Goal: Information Seeking & Learning: Learn about a topic

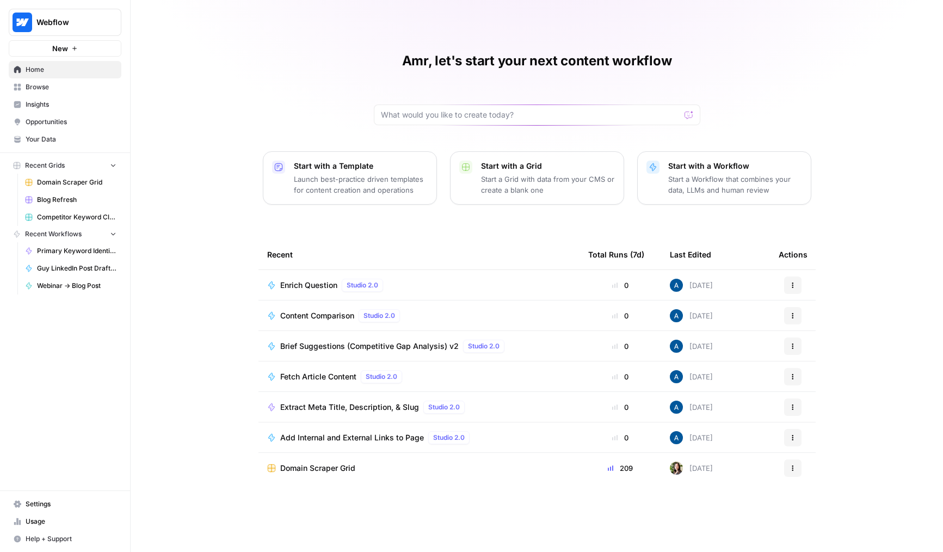
click at [59, 16] on button "Webflow" at bounding box center [65, 22] width 113 height 27
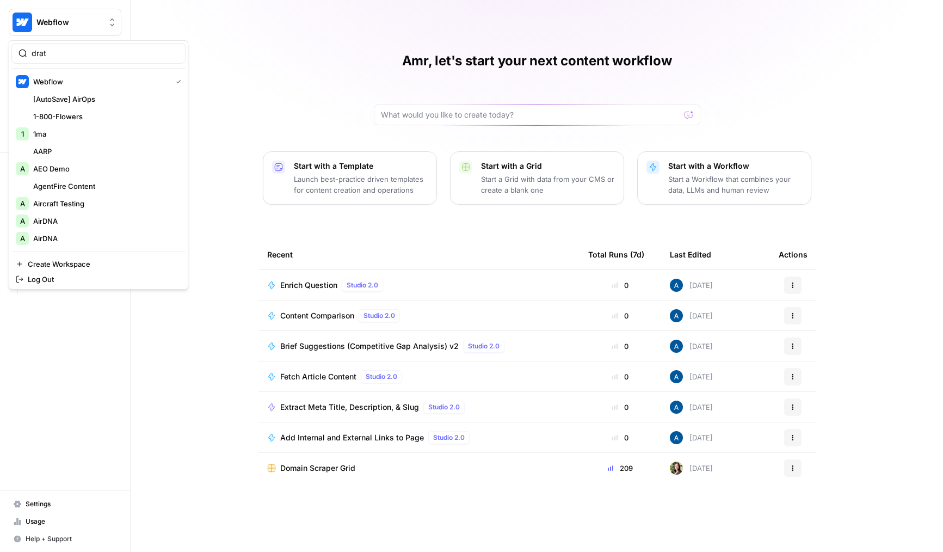
type input "drata"
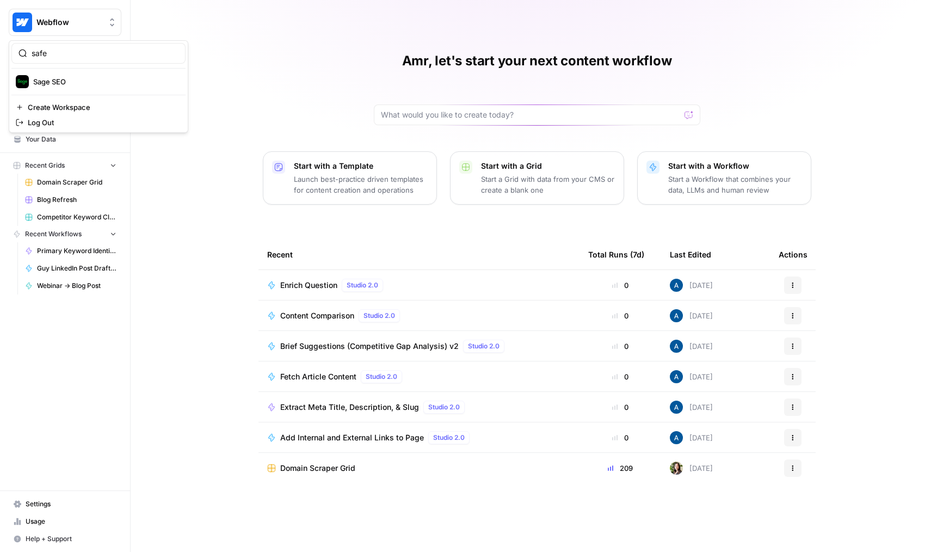
type input "safeb"
type input "drata"
click at [214, 318] on div "Amr, let's start your next content workflow Start with a Template Launch best-p…" at bounding box center [537, 276] width 812 height 552
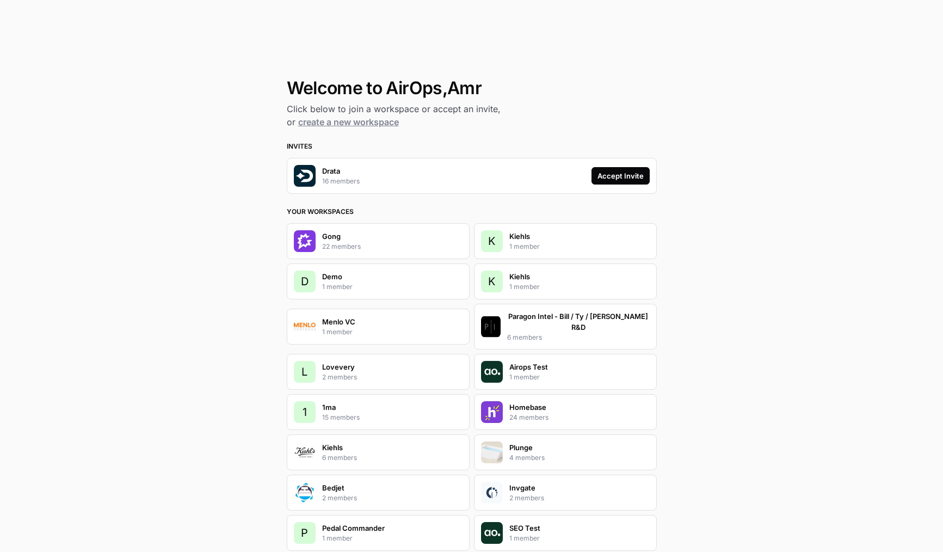
click at [616, 172] on div "Accept Invite" at bounding box center [620, 175] width 46 height 11
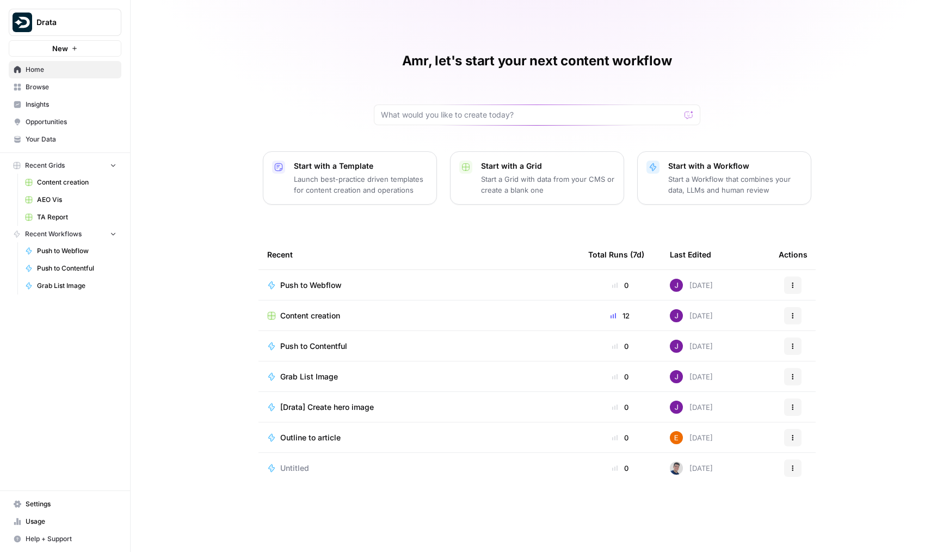
click at [40, 88] on span "Browse" at bounding box center [71, 87] width 91 height 10
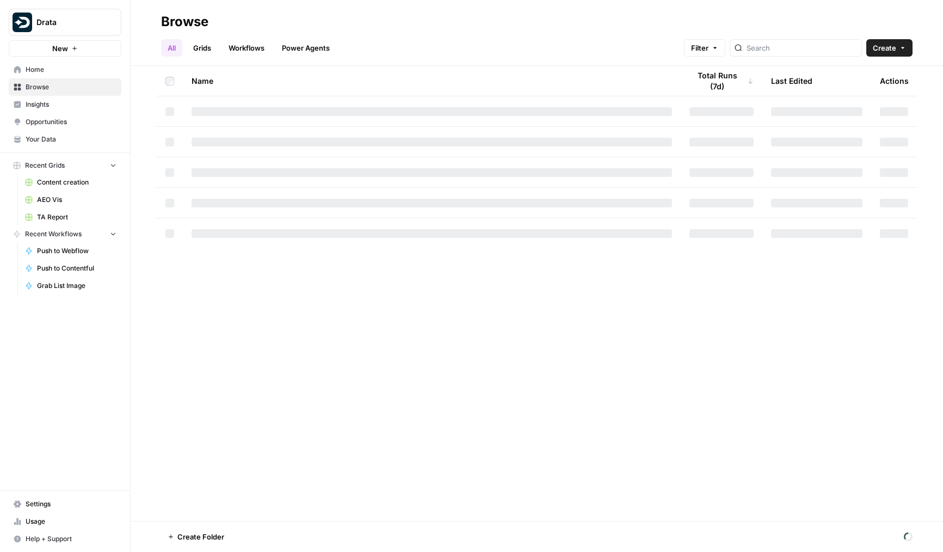
click at [45, 101] on span "Insights" at bounding box center [71, 105] width 91 height 10
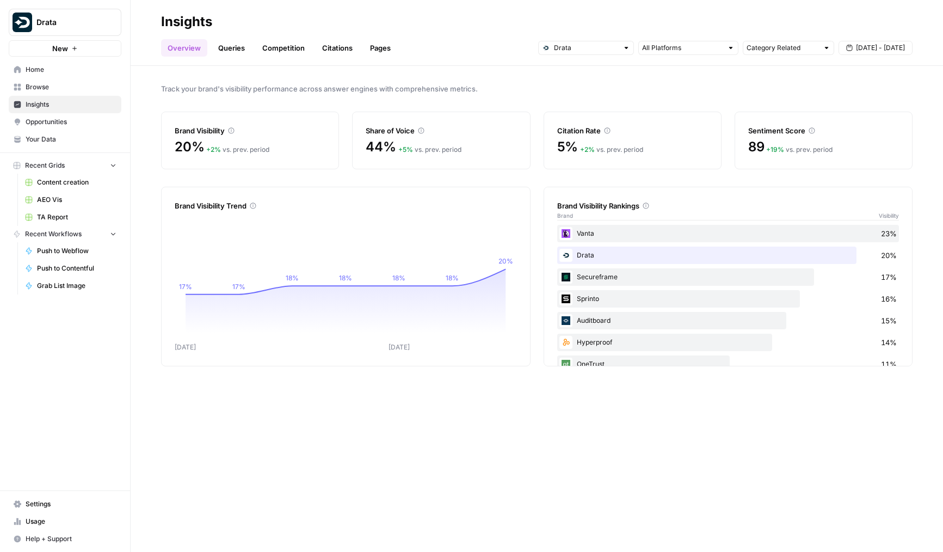
click at [51, 137] on span "Your Data" at bounding box center [71, 139] width 91 height 10
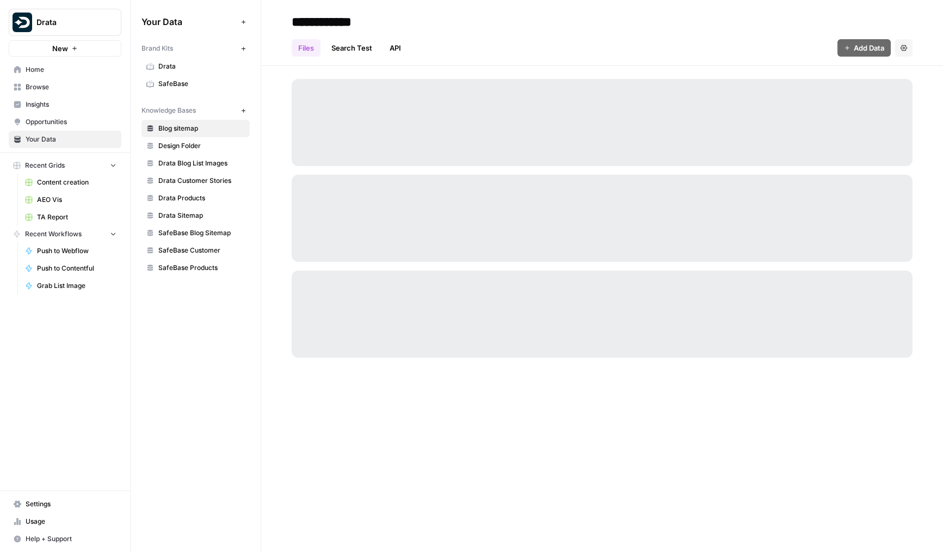
click at [52, 109] on link "Insights" at bounding box center [65, 104] width 113 height 17
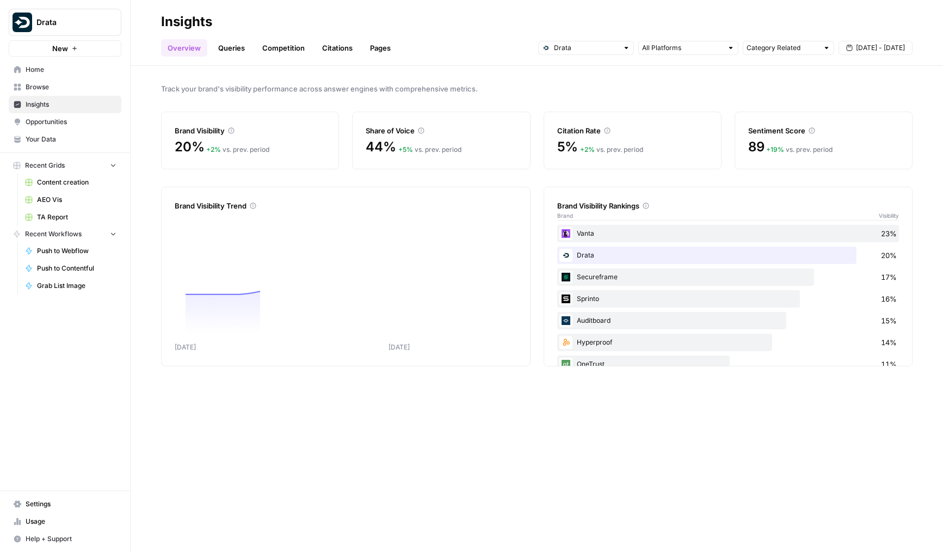
click at [57, 118] on span "Opportunities" at bounding box center [71, 122] width 91 height 10
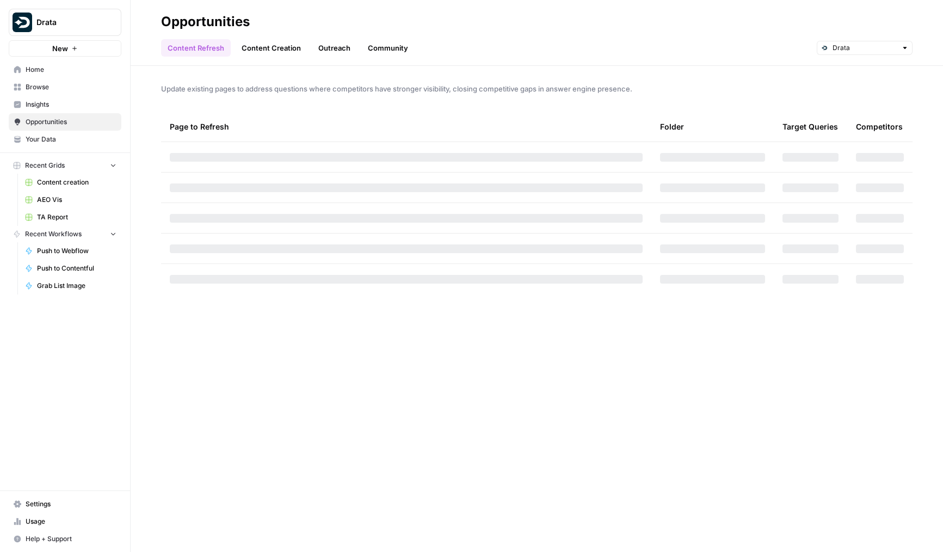
click at [63, 107] on span "Insights" at bounding box center [71, 105] width 91 height 10
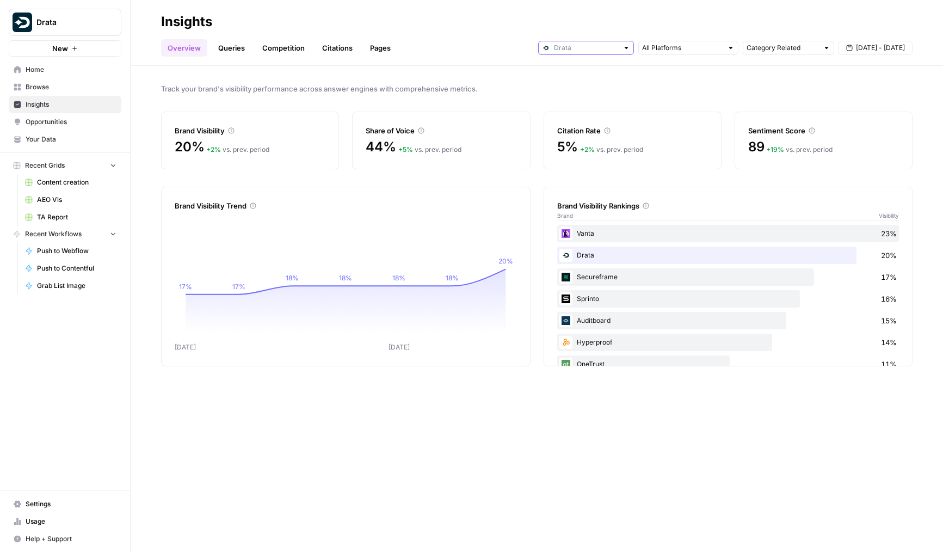
click at [562, 46] on input "text" at bounding box center [586, 47] width 64 height 11
type input "Drata"
click at [514, 45] on div "Overview Queries Competition Citations Pages Drata Category Related Aug 28 - Se…" at bounding box center [536, 43] width 751 height 26
click at [564, 53] on div "Drata" at bounding box center [586, 48] width 96 height 14
click at [575, 88] on span "SafeBase" at bounding box center [589, 87] width 61 height 11
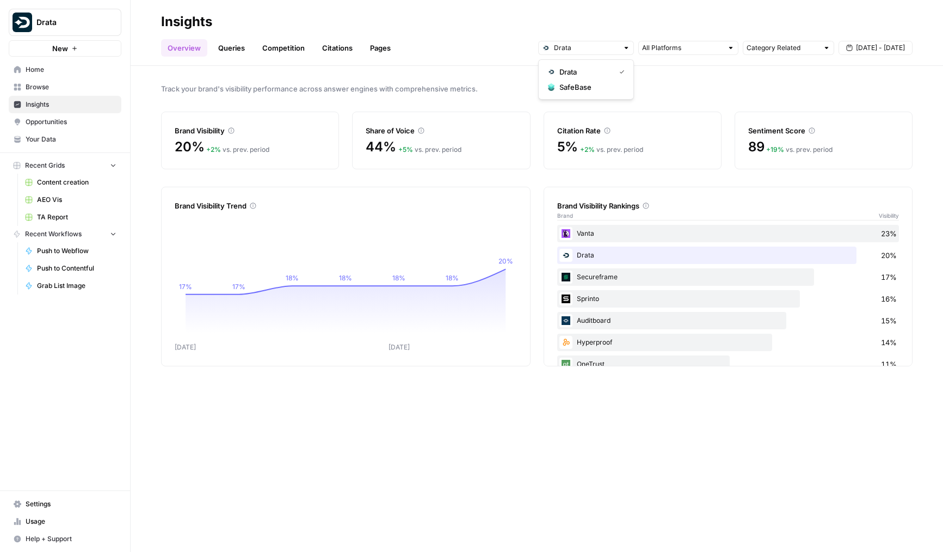
type input "SafeBase"
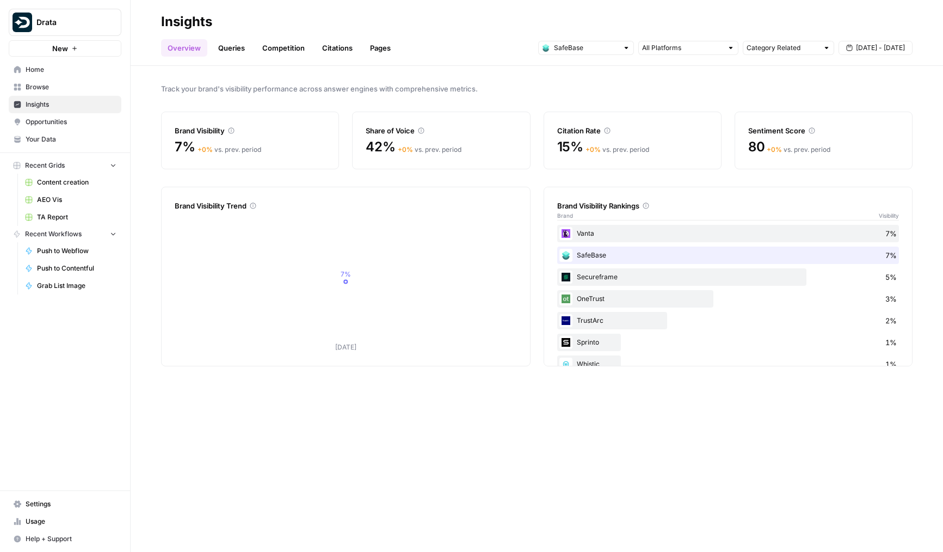
click at [221, 47] on link "Queries" at bounding box center [232, 47] width 40 height 17
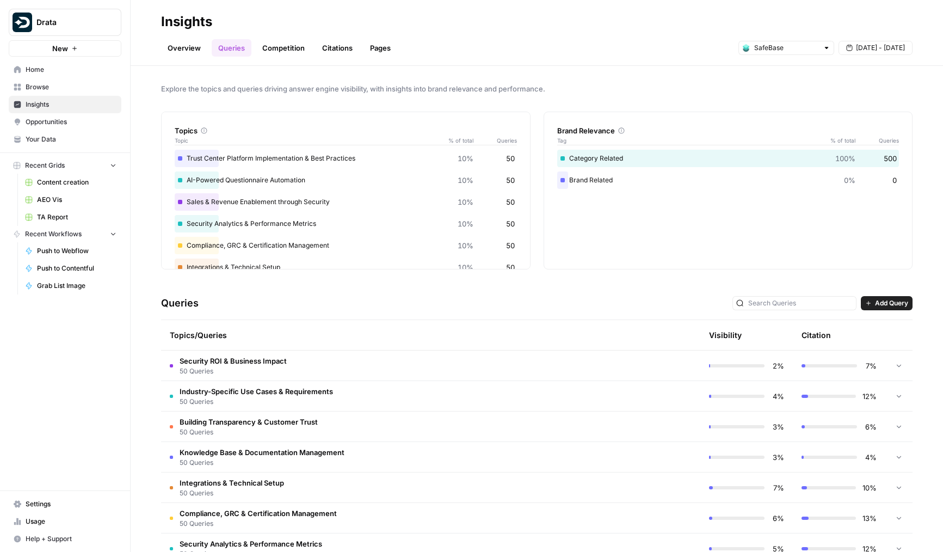
click at [186, 40] on link "Overview" at bounding box center [184, 47] width 46 height 17
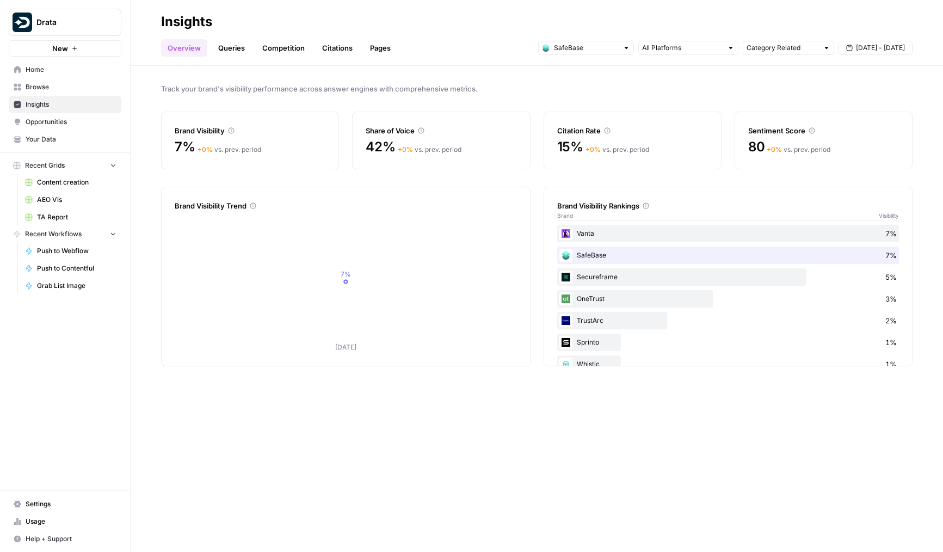
click at [590, 66] on div "Track your brand's visibility performance across answer engines with comprehens…" at bounding box center [537, 309] width 812 height 486
click at [594, 51] on input "text" at bounding box center [586, 47] width 64 height 11
click at [588, 77] on button "Drata" at bounding box center [586, 71] width 86 height 15
type input "Drata"
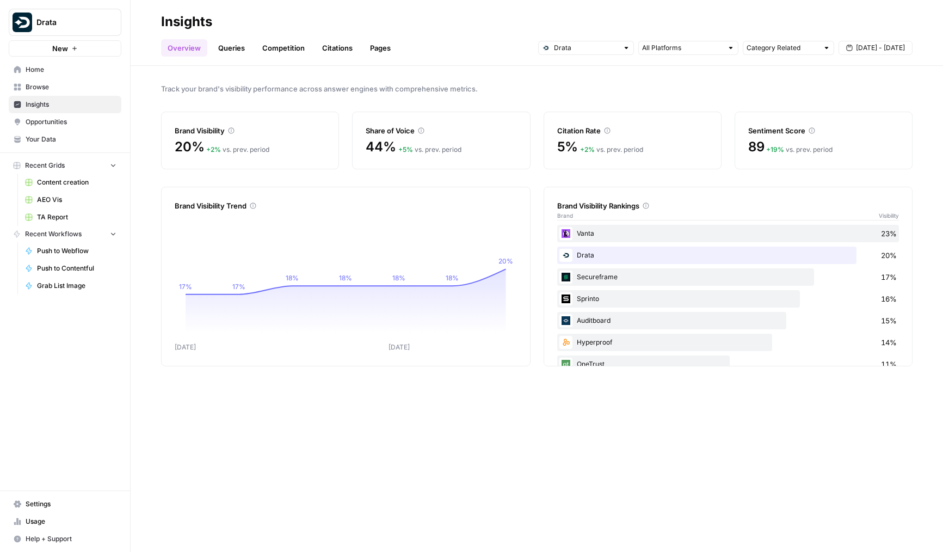
click at [237, 46] on link "Queries" at bounding box center [232, 47] width 40 height 17
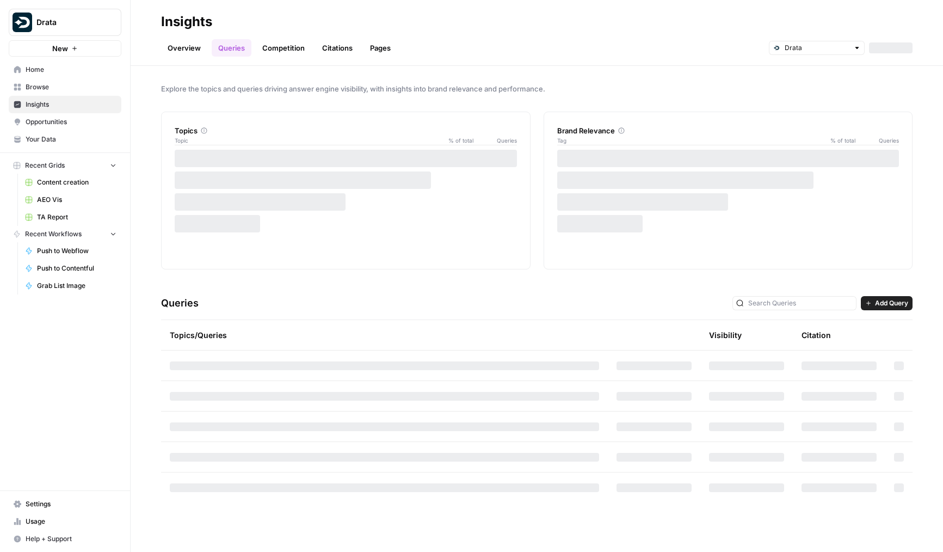
click at [274, 46] on link "Competition" at bounding box center [283, 47] width 55 height 17
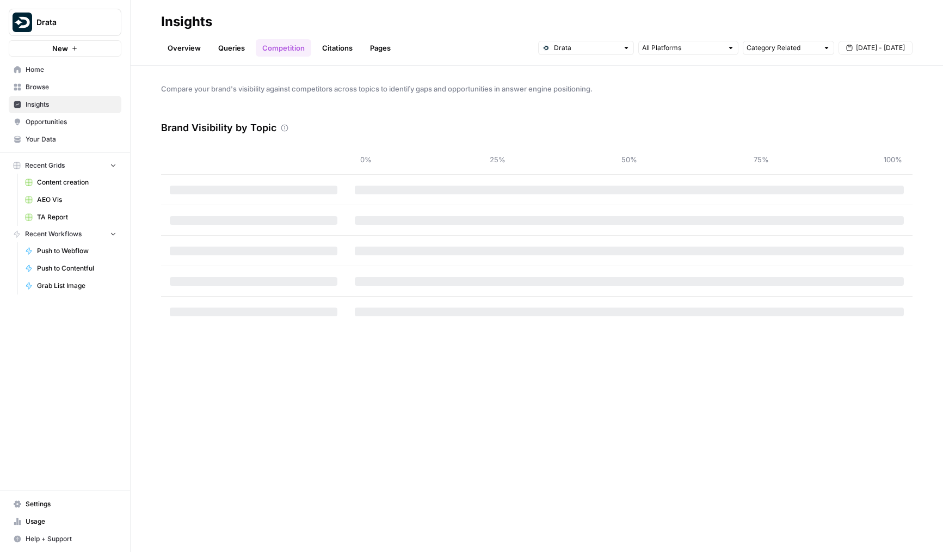
click at [236, 51] on link "Queries" at bounding box center [232, 47] width 40 height 17
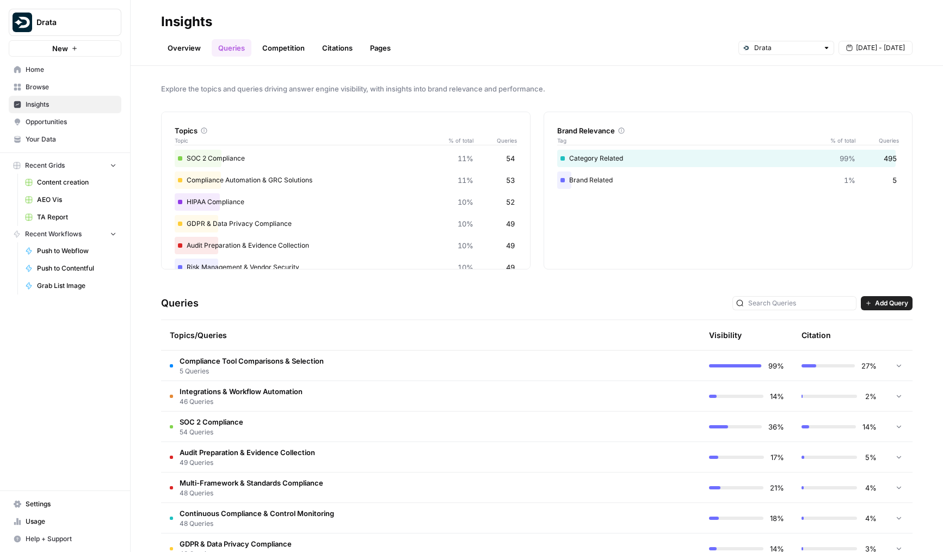
click at [341, 359] on td "Compliance Tool Comparisons & Selection 5 Queries" at bounding box center [384, 365] width 447 height 30
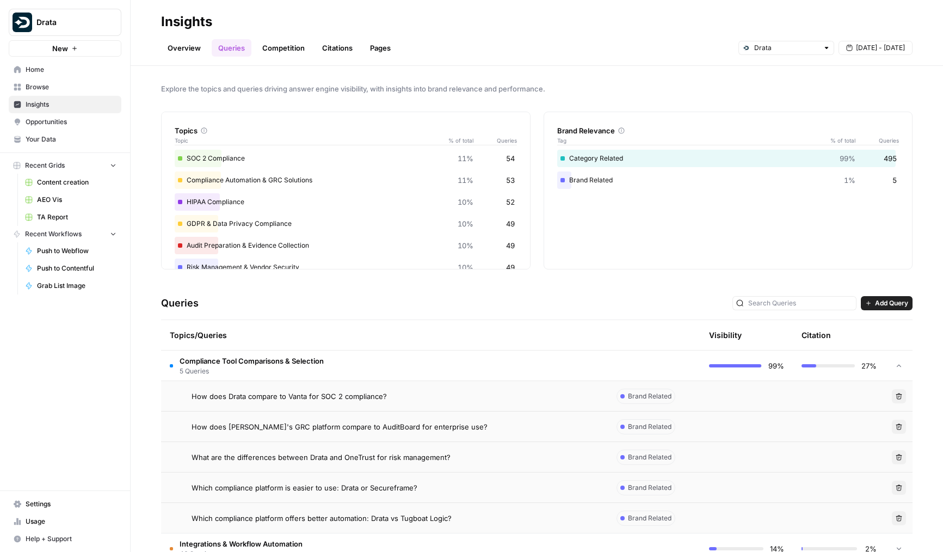
click at [357, 357] on td "Compliance Tool Comparisons & Selection 5 Queries" at bounding box center [384, 365] width 447 height 30
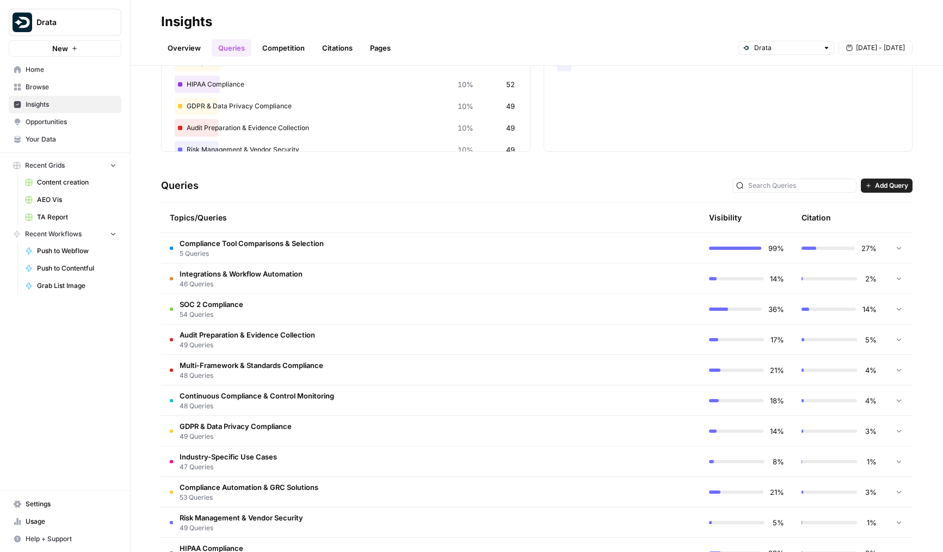
scroll to position [133, 0]
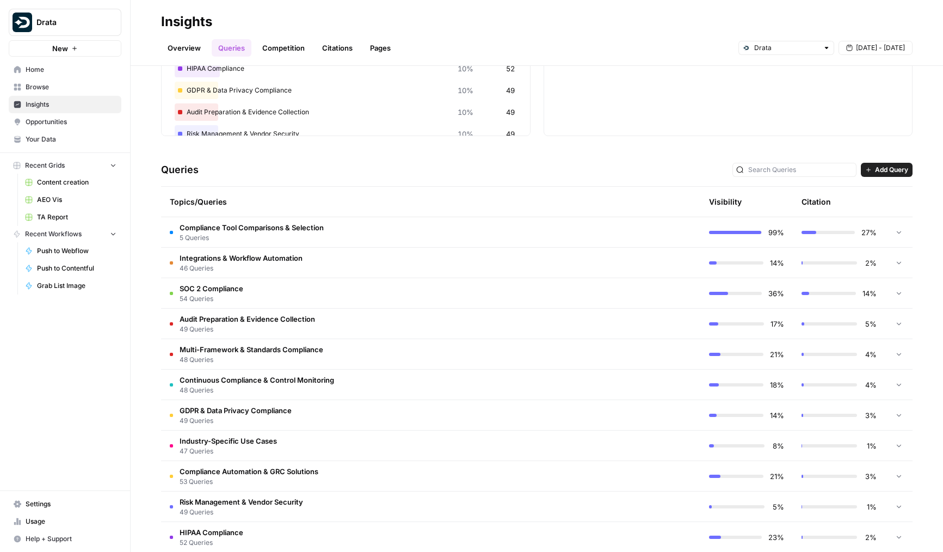
click at [402, 311] on td "Audit Preparation & Evidence Collection 49 Queries" at bounding box center [384, 323] width 447 height 30
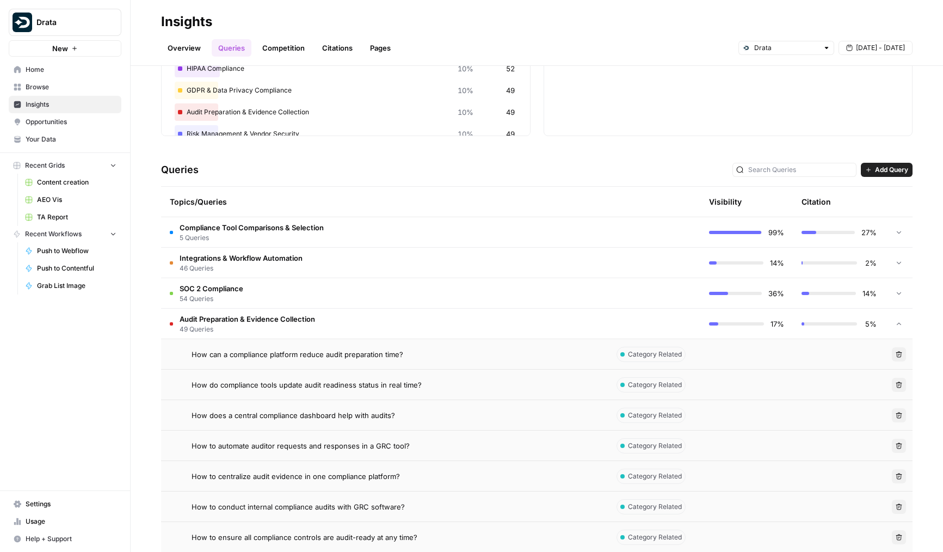
click at [425, 351] on div "How can a compliance platform reduce audit preparation time?" at bounding box center [396, 354] width 408 height 11
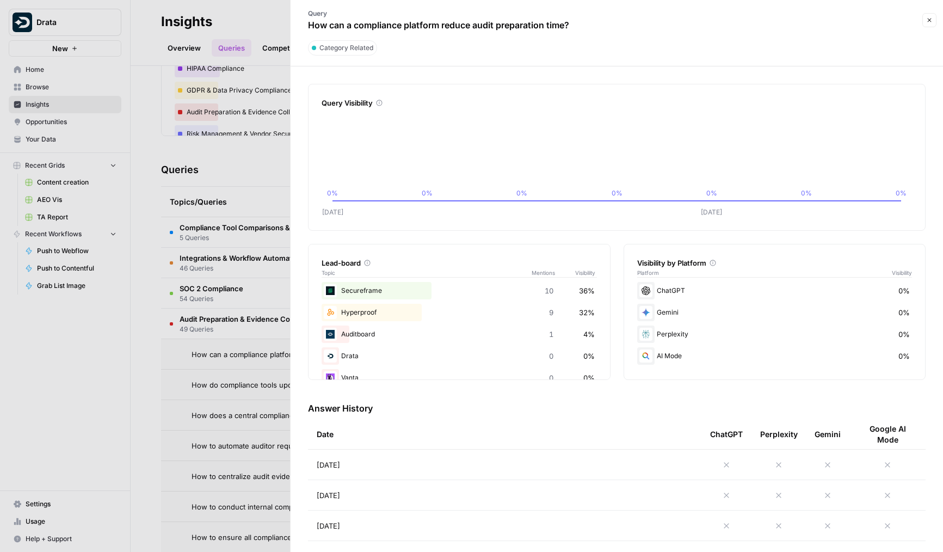
click at [334, 263] on div "Lead-board" at bounding box center [459, 262] width 275 height 11
drag, startPoint x: 323, startPoint y: 263, endPoint x: 360, endPoint y: 263, distance: 37.5
click at [360, 263] on div "Lead-board" at bounding box center [459, 262] width 275 height 11
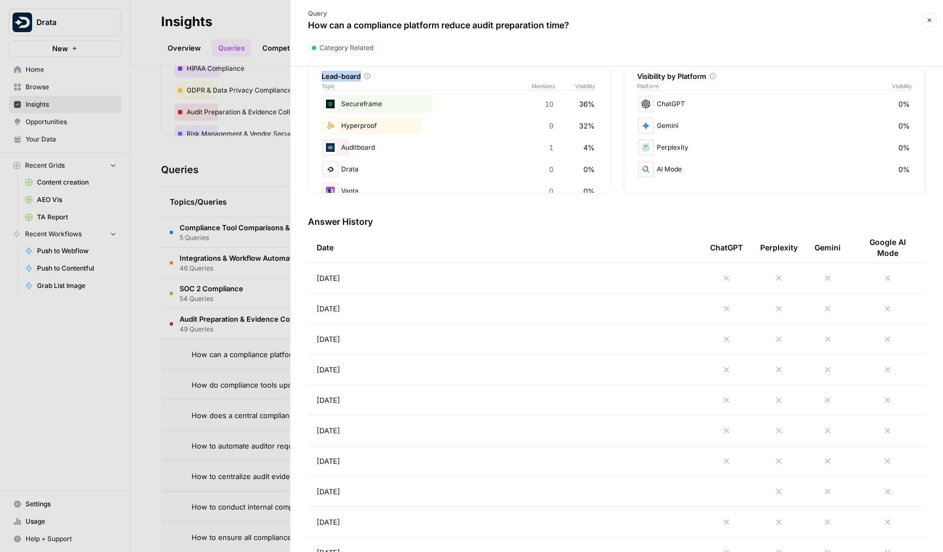
scroll to position [193, 0]
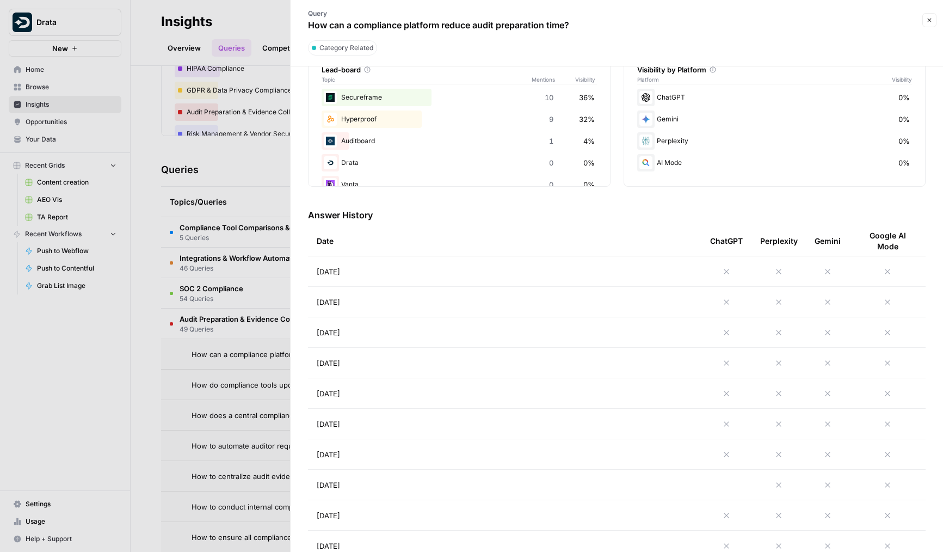
click at [539, 280] on td "[DATE]" at bounding box center [504, 271] width 393 height 30
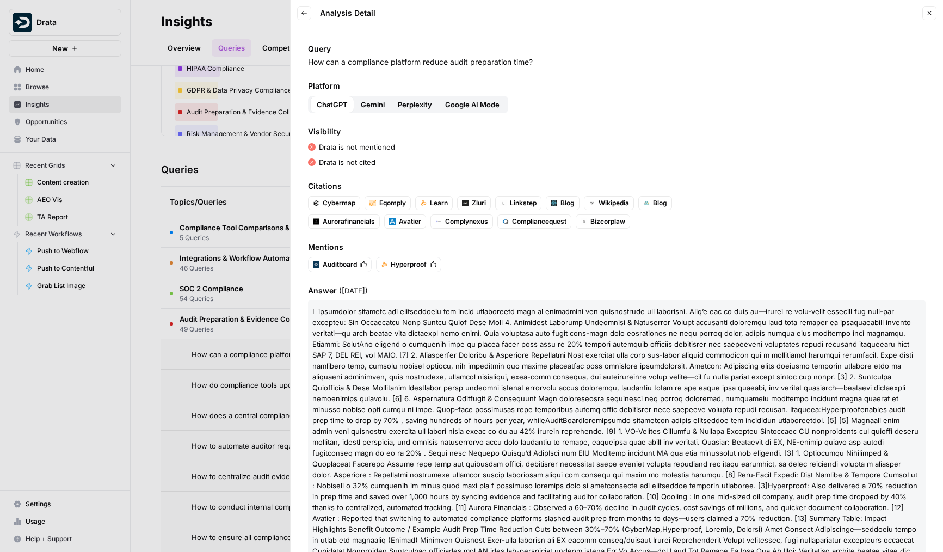
click at [301, 11] on icon "button" at bounding box center [304, 13] width 7 height 7
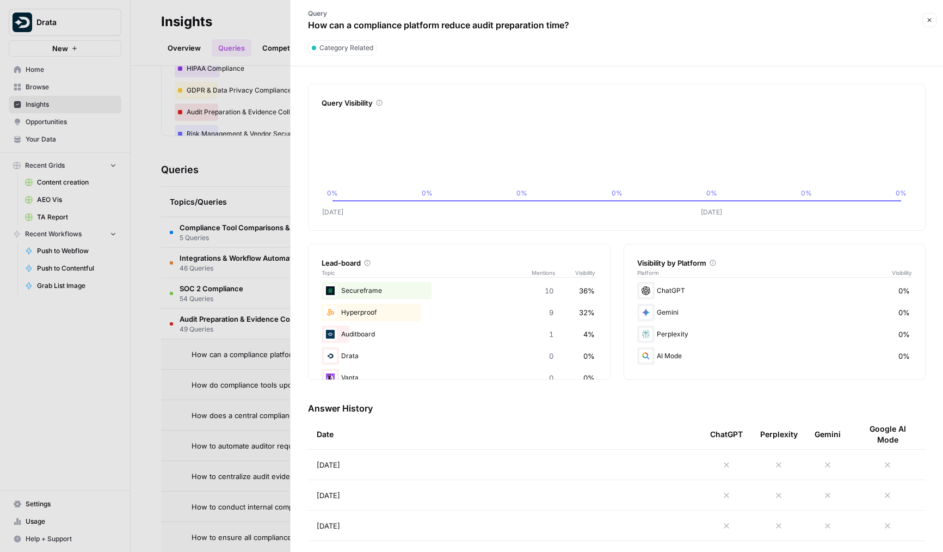
click at [367, 262] on icon at bounding box center [367, 263] width 7 height 7
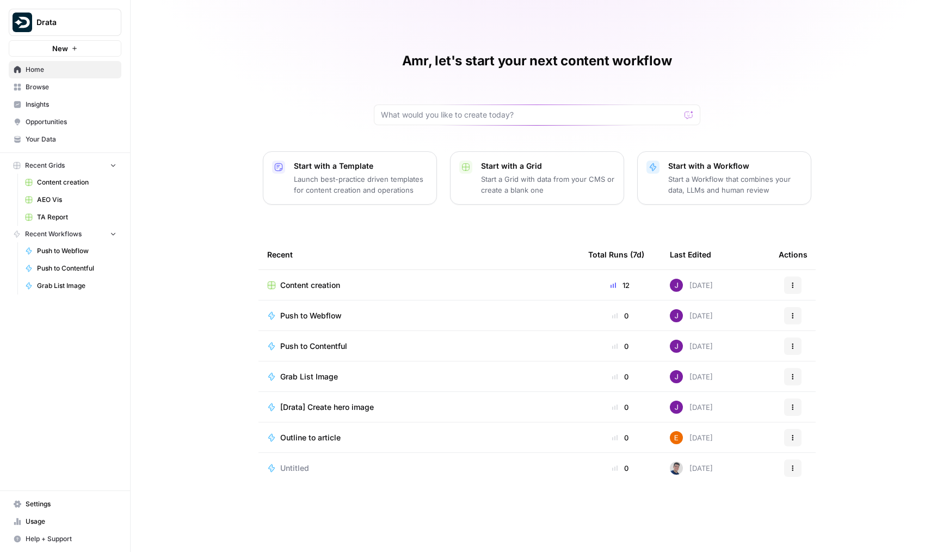
click at [84, 20] on span "Drata" at bounding box center [69, 22] width 66 height 11
type input "klav"
click at [82, 77] on span "Klaviyo" at bounding box center [105, 81] width 144 height 11
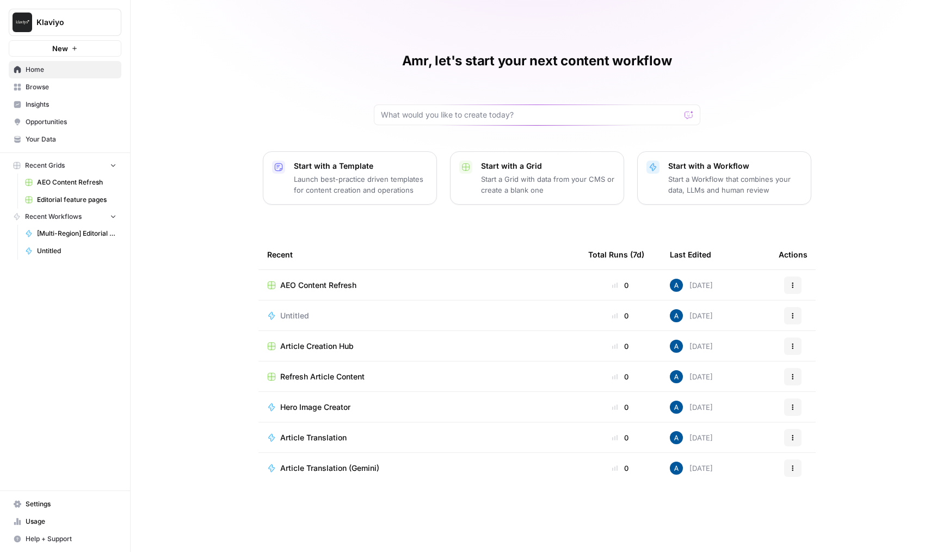
click at [50, 88] on span "Browse" at bounding box center [71, 87] width 91 height 10
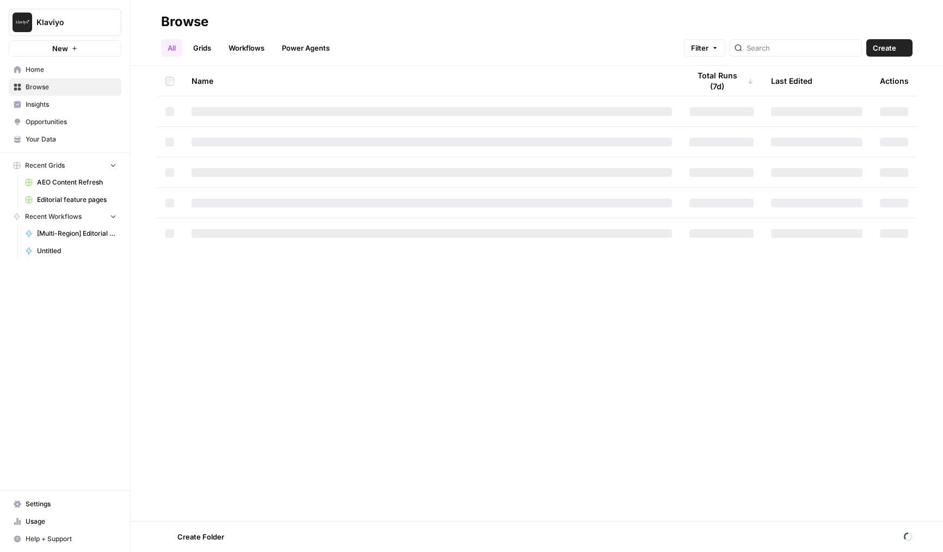
click at [48, 100] on span "Insights" at bounding box center [71, 105] width 91 height 10
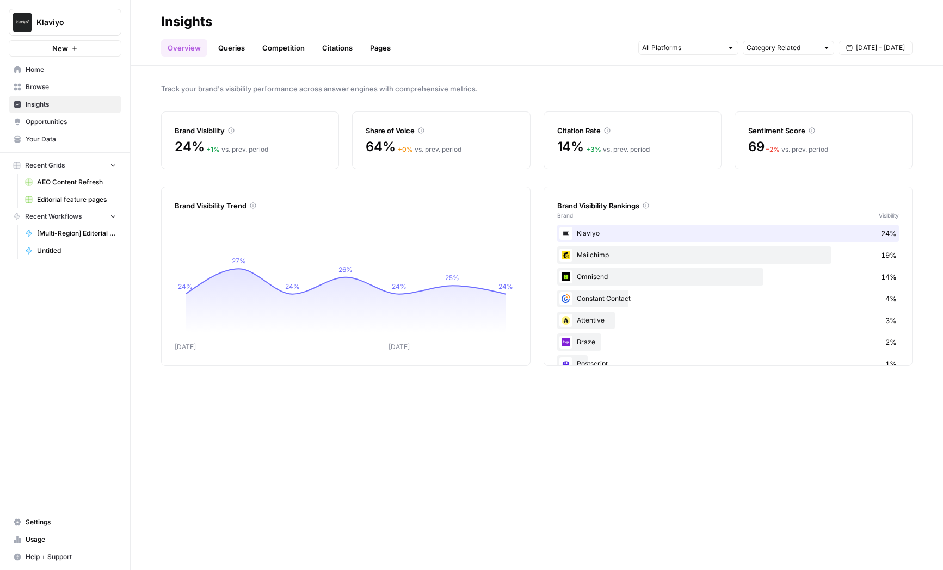
click at [212, 56] on ul "Overview Queries Competition Citations Pages" at bounding box center [279, 47] width 236 height 17
click at [225, 53] on link "Queries" at bounding box center [232, 47] width 40 height 17
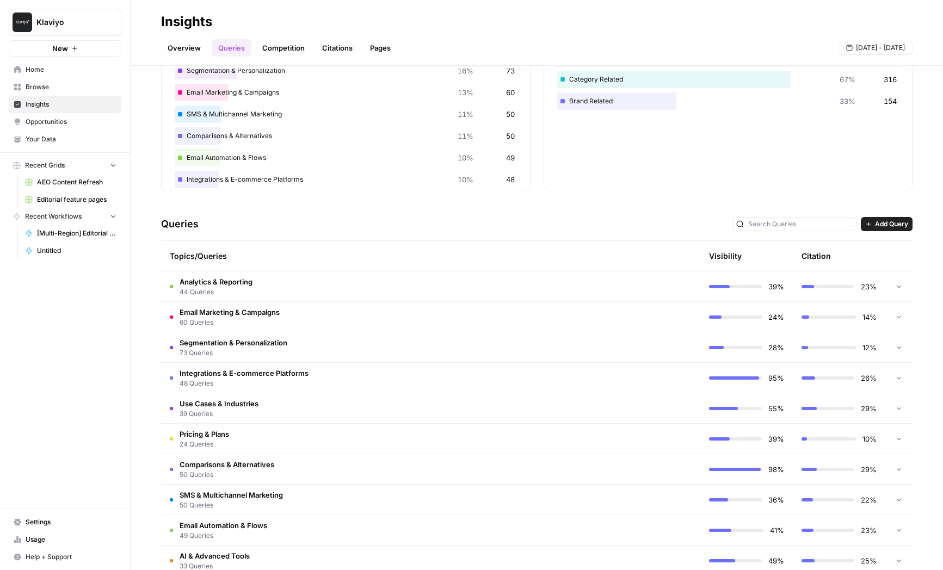
scroll to position [102, 0]
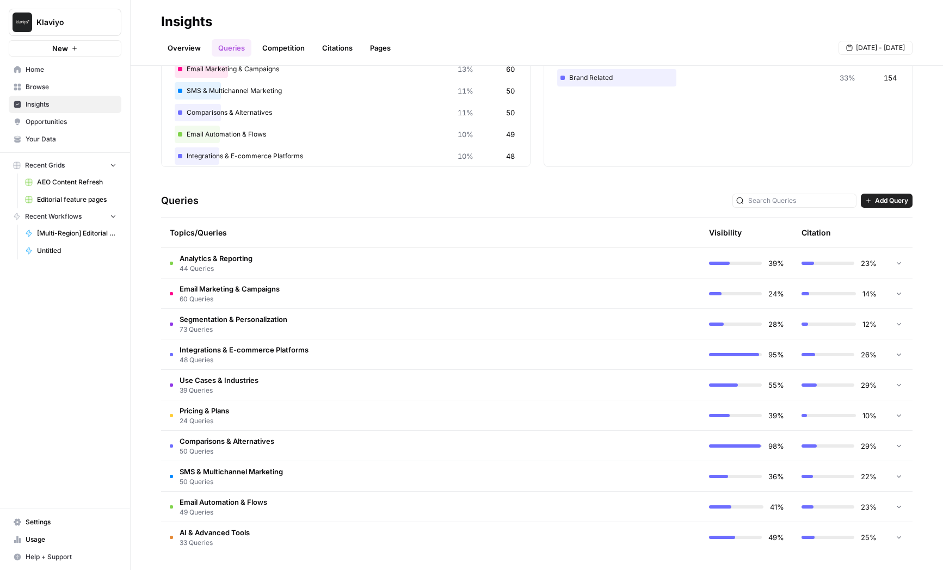
click at [577, 267] on td "Analytics & Reporting 44 Queries" at bounding box center [384, 263] width 447 height 30
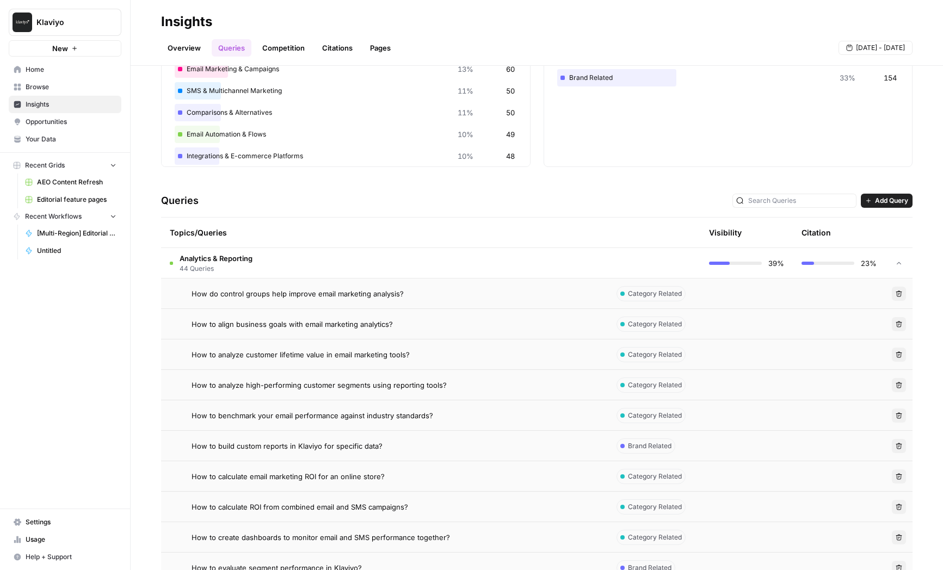
click at [503, 285] on td "How do control groups help improve email marketing analysis?" at bounding box center [384, 294] width 447 height 30
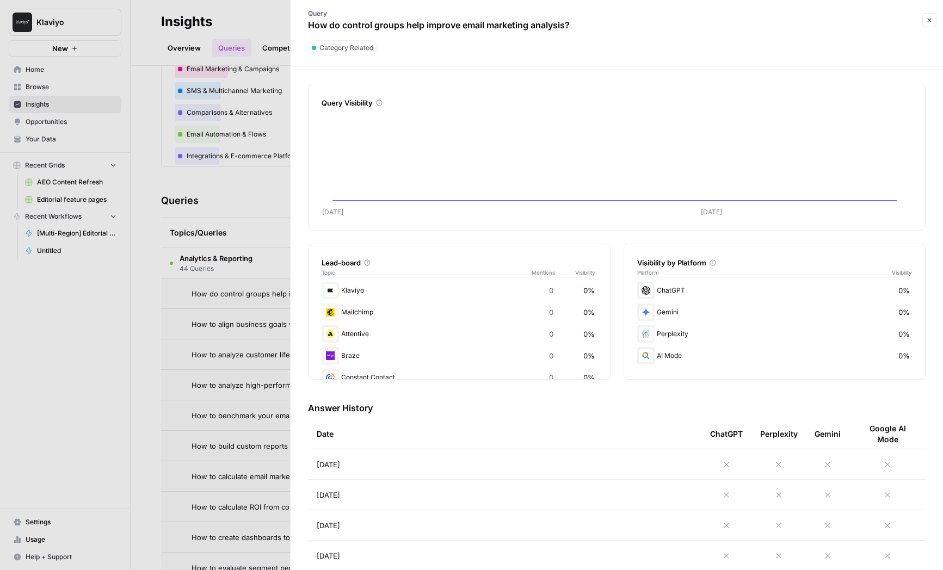
click at [230, 349] on div at bounding box center [471, 285] width 943 height 570
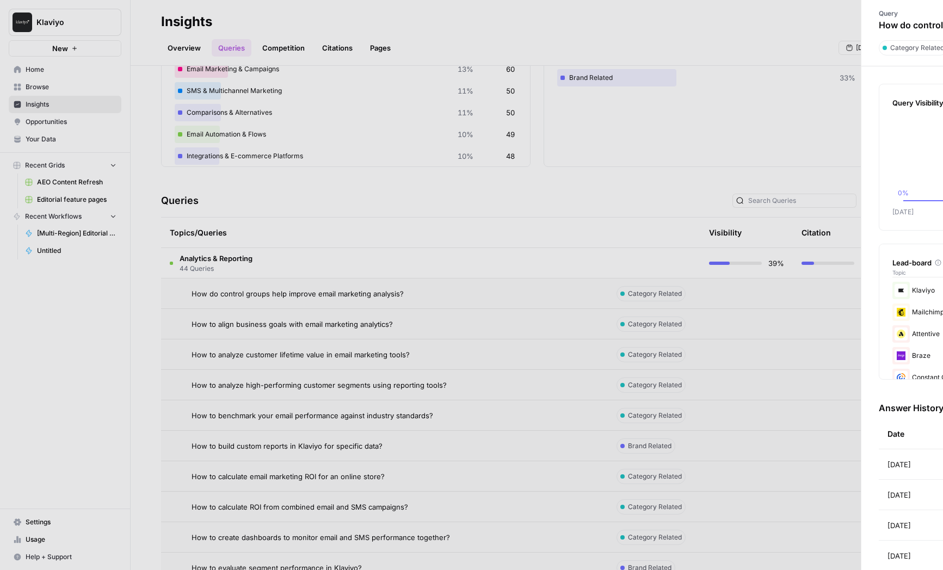
click at [263, 405] on td "How to benchmark your email performance against industry standards?" at bounding box center [384, 415] width 447 height 30
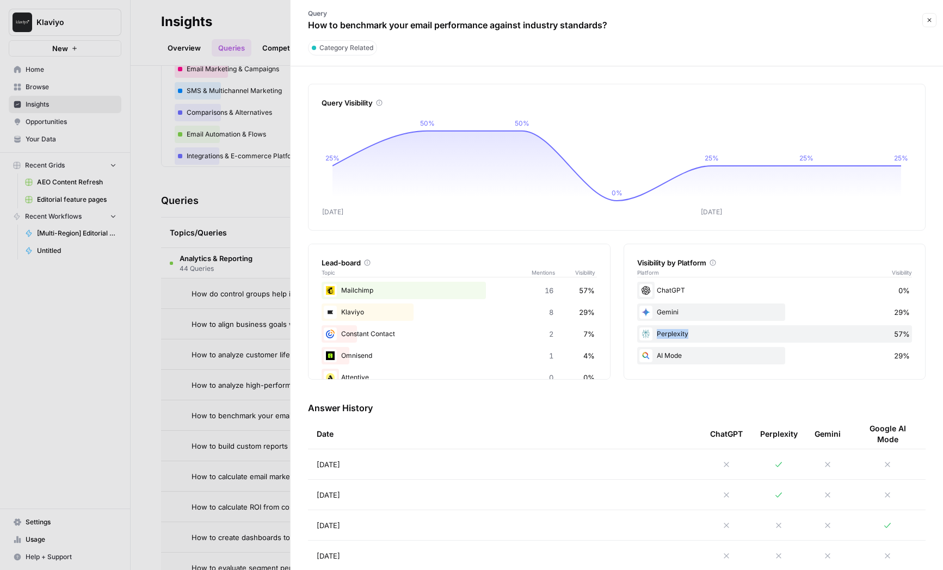
drag, startPoint x: 896, startPoint y: 336, endPoint x: 912, endPoint y: 336, distance: 16.3
click at [912, 336] on div "Visibility by Platform Platform Visibility ChatGPT 0% Gemini 29% Perplexity 57%…" at bounding box center [775, 312] width 303 height 136
click at [899, 334] on span "57%" at bounding box center [902, 334] width 16 height 11
click at [897, 292] on div "ChatGPT 0%" at bounding box center [774, 290] width 275 height 17
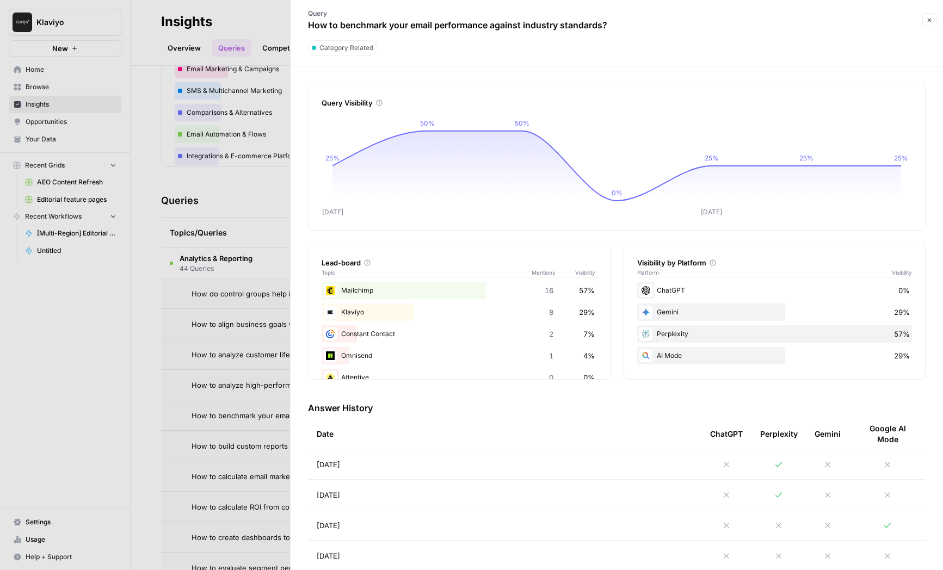
click at [897, 292] on div "ChatGPT 0%" at bounding box center [774, 290] width 275 height 17
click at [902, 292] on span "0%" at bounding box center [903, 290] width 11 height 11
click at [263, 307] on div at bounding box center [471, 285] width 943 height 570
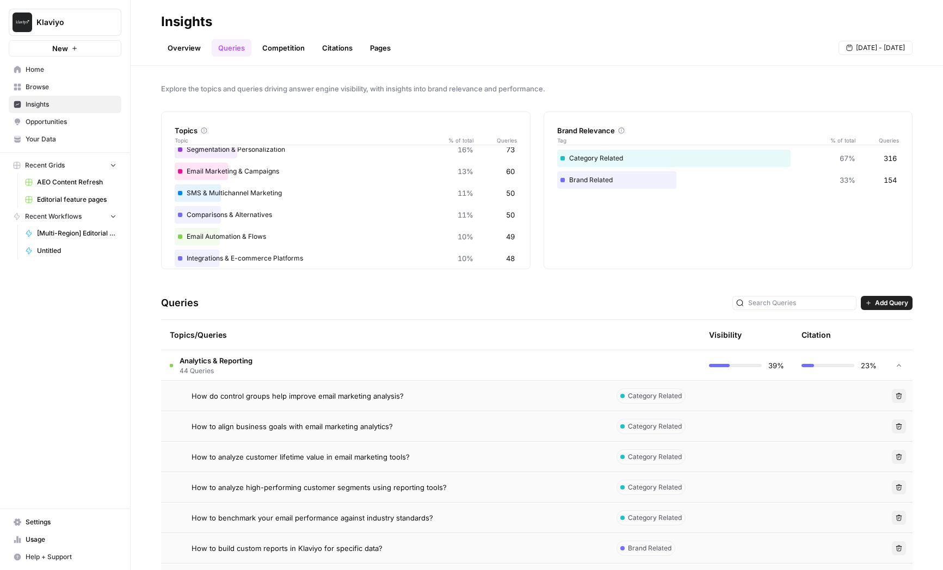
click at [282, 41] on link "Competition" at bounding box center [283, 47] width 55 height 17
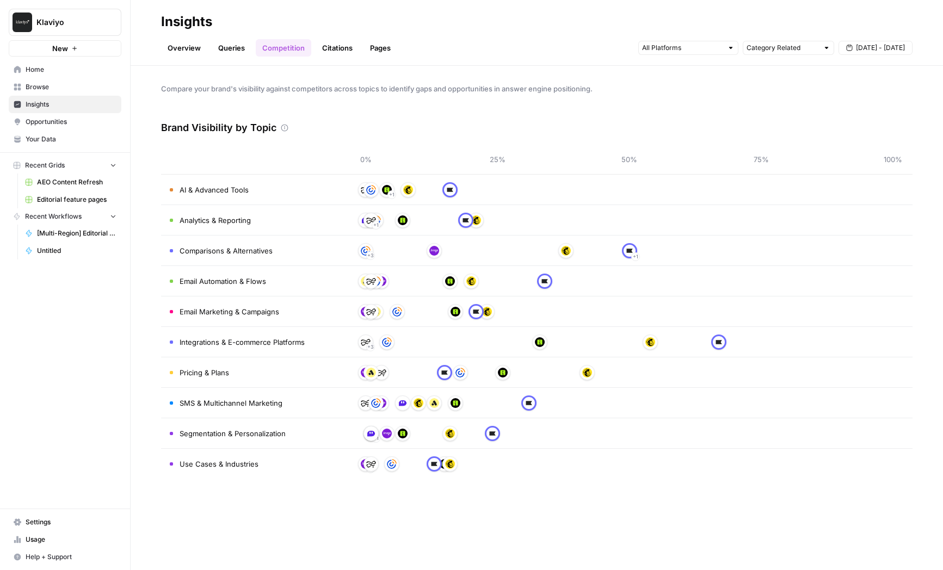
click at [342, 54] on link "Citations" at bounding box center [338, 47] width 44 height 17
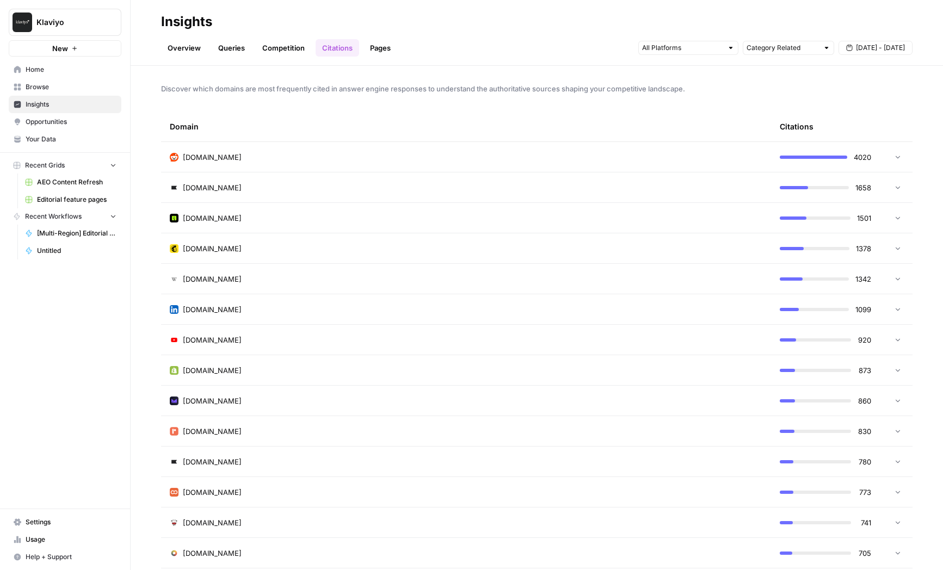
click at [308, 162] on td "[DOMAIN_NAME]" at bounding box center [466, 157] width 610 height 30
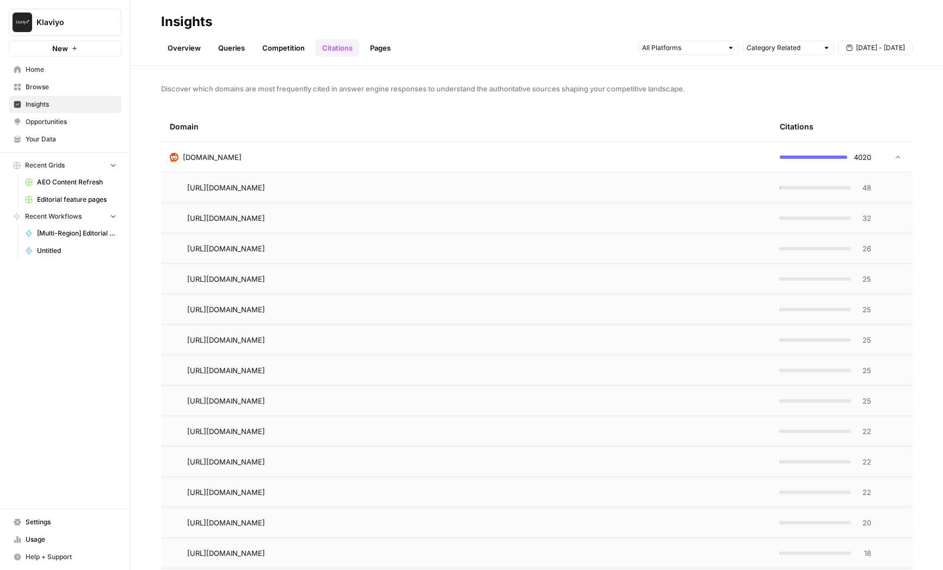
click at [862, 161] on span "4020" at bounding box center [862, 157] width 17 height 11
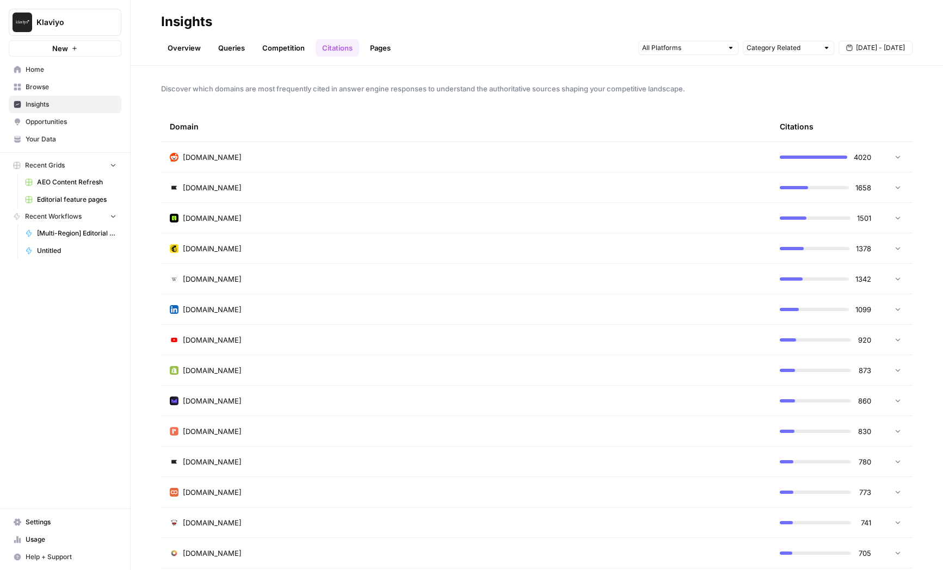
click at [522, 215] on div "[DOMAIN_NAME]" at bounding box center [466, 218] width 592 height 11
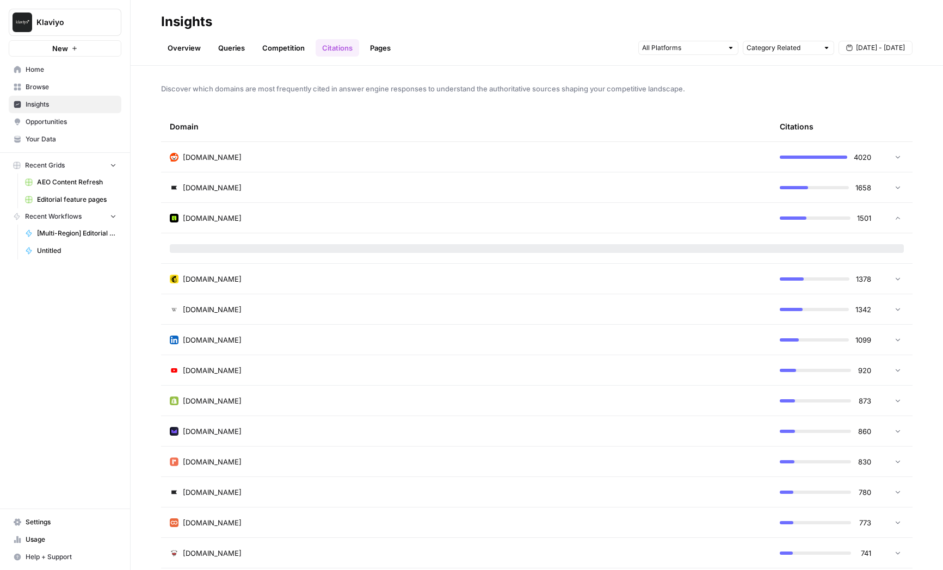
click at [523, 217] on div "[DOMAIN_NAME]" at bounding box center [466, 218] width 592 height 11
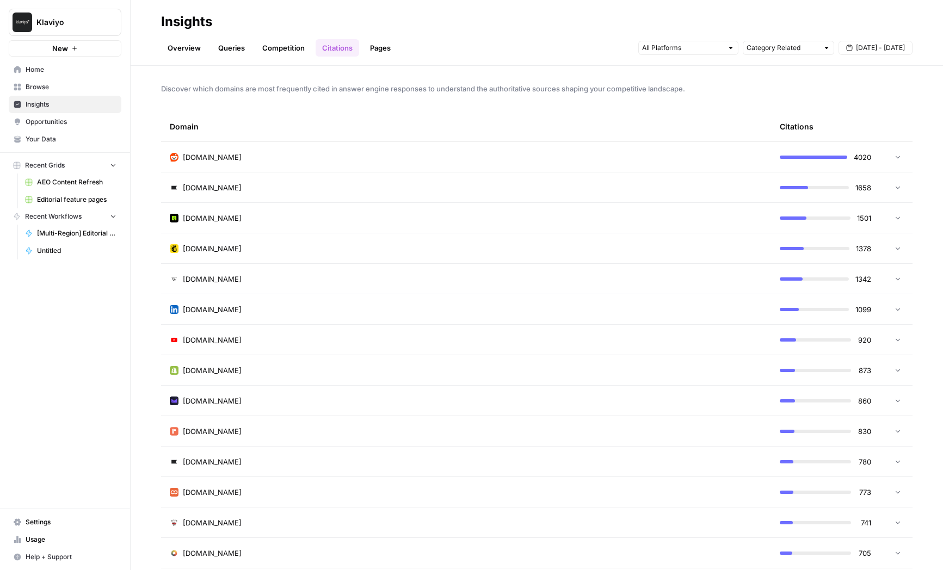
click at [392, 53] on link "Pages" at bounding box center [380, 47] width 34 height 17
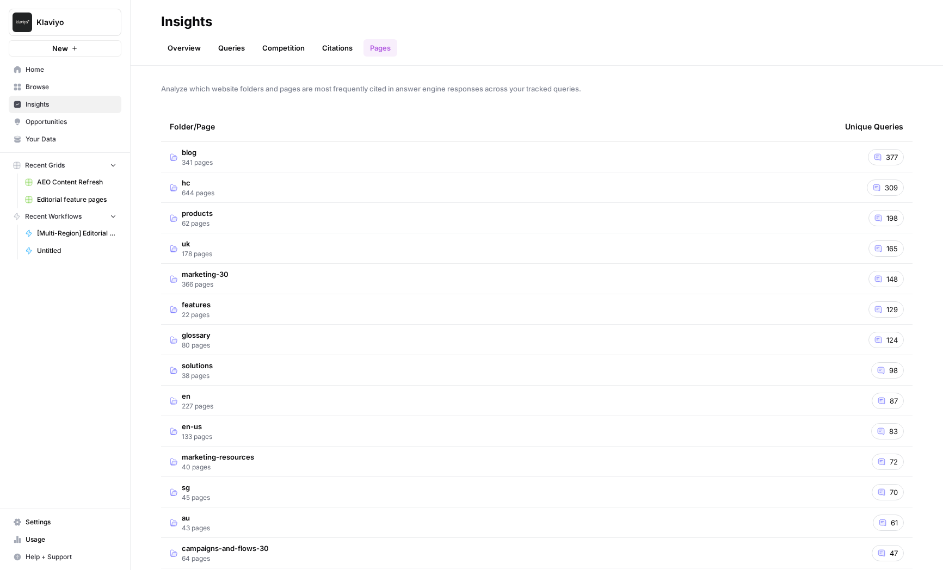
click at [232, 158] on td "blog 341 pages" at bounding box center [498, 157] width 675 height 30
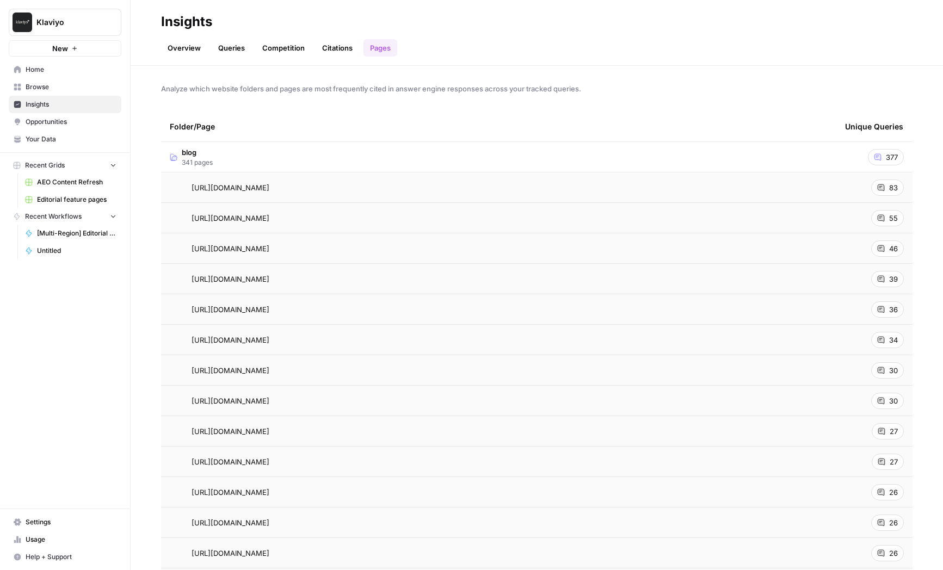
click at [263, 157] on td "blog 341 pages" at bounding box center [498, 157] width 675 height 30
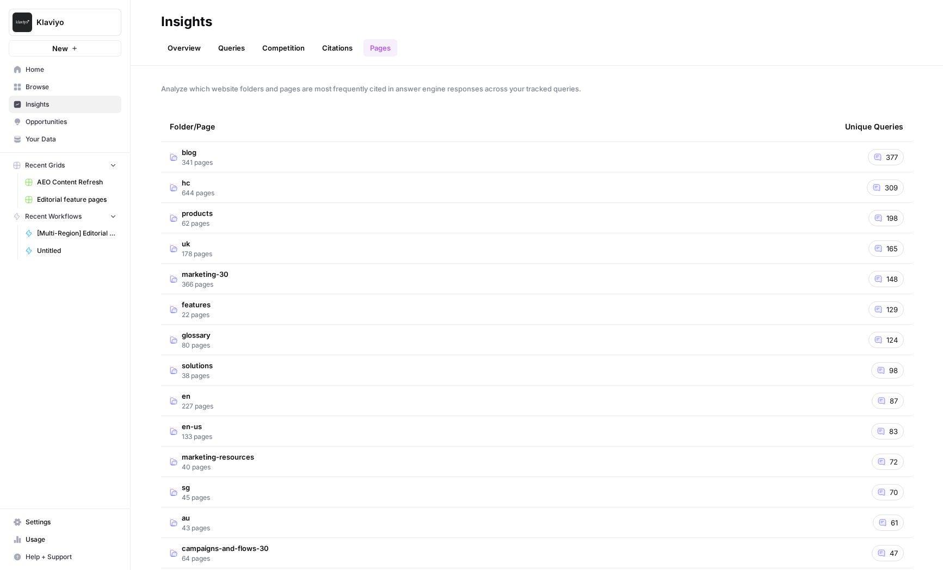
click at [85, 120] on span "Opportunities" at bounding box center [71, 122] width 91 height 10
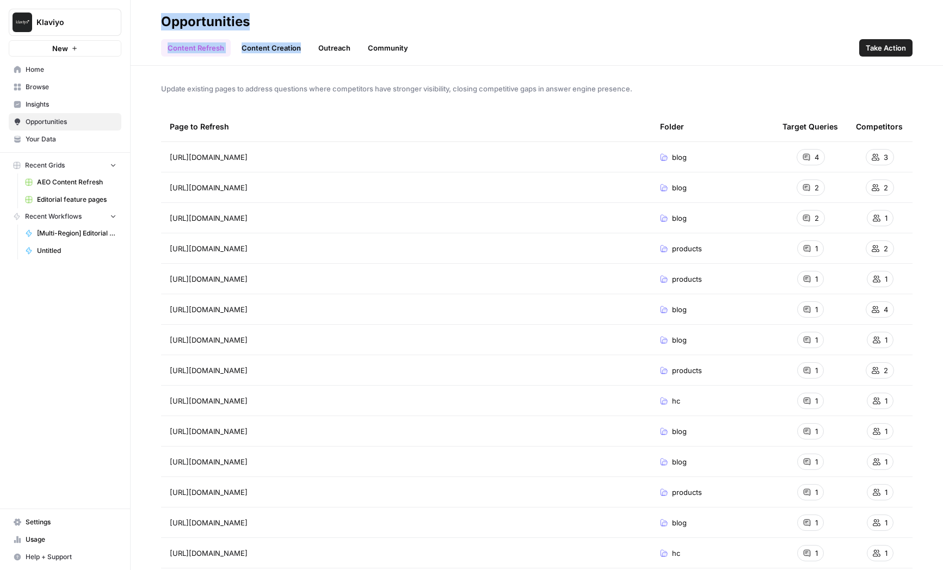
drag, startPoint x: 153, startPoint y: 19, endPoint x: 299, endPoint y: 51, distance: 149.2
click at [299, 51] on header "Opportunities Content Refresh Content Creation Outreach Community Take Action" at bounding box center [537, 33] width 812 height 66
drag, startPoint x: 356, startPoint y: 42, endPoint x: 399, endPoint y: 56, distance: 45.1
click at [399, 56] on header "Opportunities Content Refresh Content Creation Outreach Community Take Action" at bounding box center [537, 33] width 812 height 66
click at [520, 161] on div "[URL][DOMAIN_NAME] Go to page" at bounding box center [406, 157] width 473 height 13
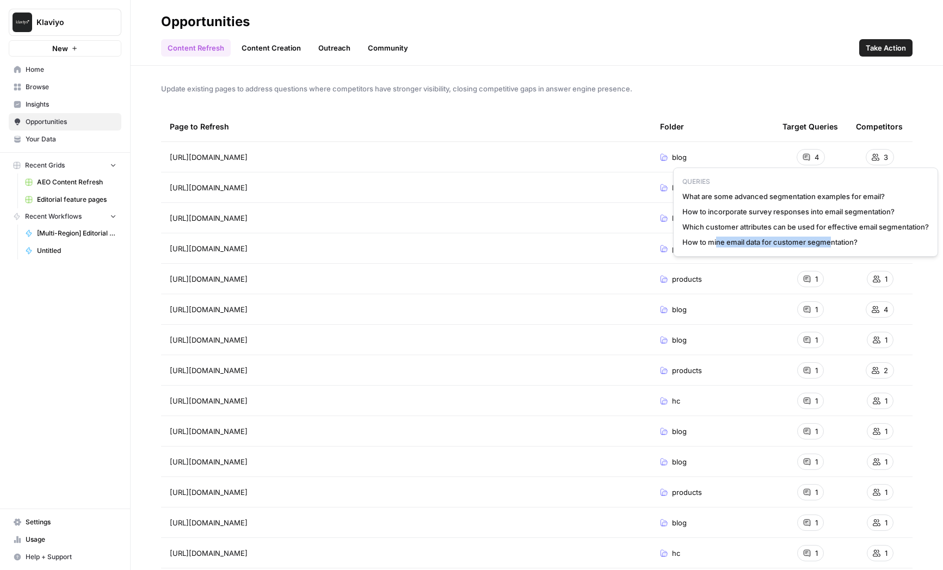
drag, startPoint x: 715, startPoint y: 240, endPoint x: 832, endPoint y: 238, distance: 116.4
click at [832, 238] on span "How to mine email data for customer segmentation?" at bounding box center [805, 242] width 246 height 11
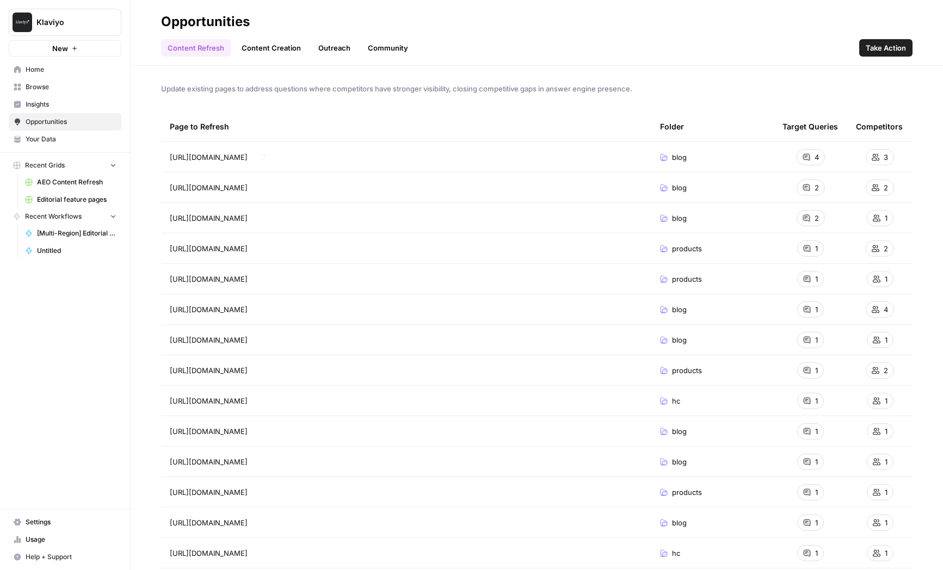
click at [266, 157] on icon "Go to page https://www.klaviyo.com/blog/email-segmentation-ideas" at bounding box center [263, 157] width 6 height 6
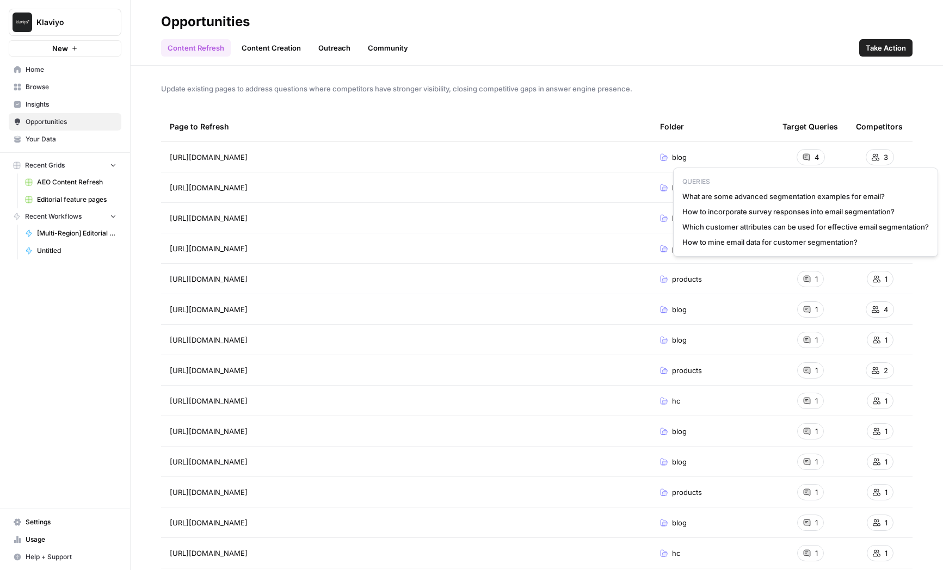
click at [813, 238] on span "How to mine email data for customer segmentation?" at bounding box center [805, 242] width 246 height 11
click at [815, 237] on span "How to mine email data for customer segmentation?" at bounding box center [805, 242] width 246 height 11
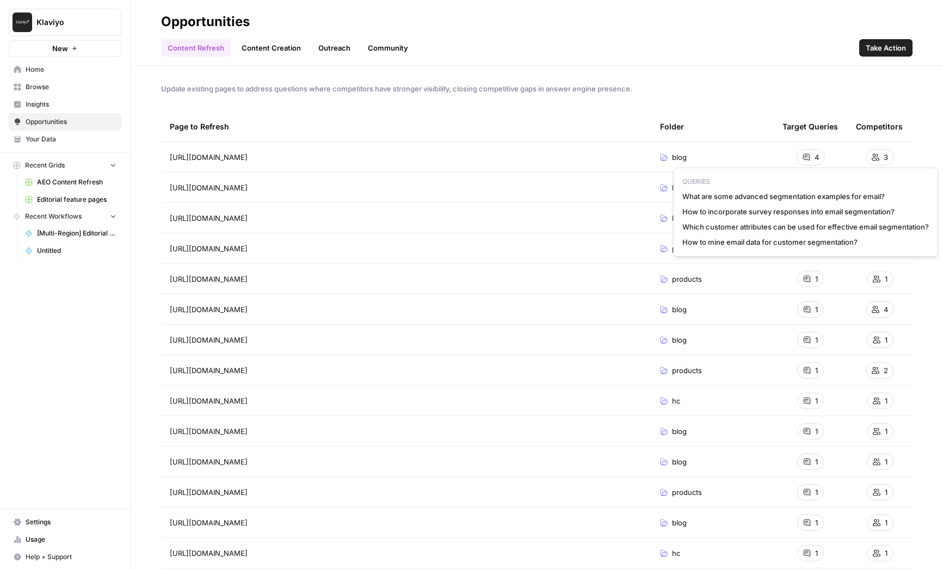
click at [815, 237] on span "How to mine email data for customer segmentation?" at bounding box center [805, 242] width 246 height 11
click at [728, 237] on span "How to mine email data for customer segmentation?" at bounding box center [805, 242] width 246 height 11
click at [733, 237] on span "How to mine email data for customer segmentation?" at bounding box center [805, 242] width 246 height 11
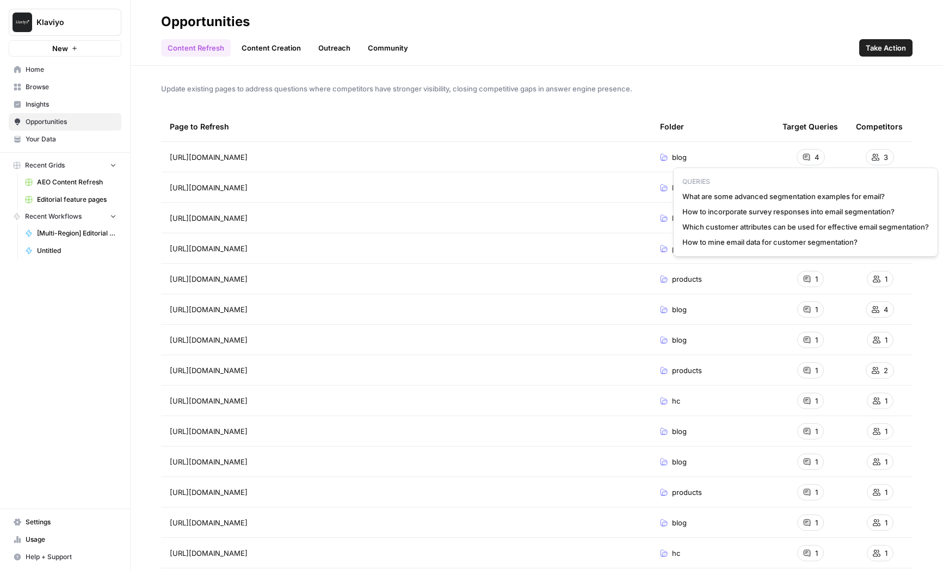
click at [733, 237] on span "How to mine email data for customer segmentation?" at bounding box center [805, 242] width 246 height 11
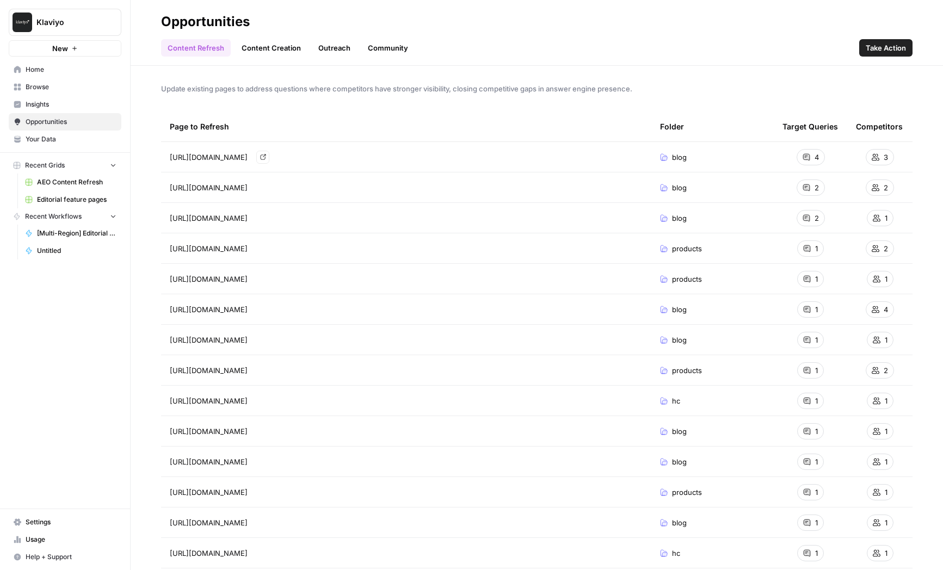
click at [258, 52] on link "Content Creation" at bounding box center [271, 47] width 72 height 17
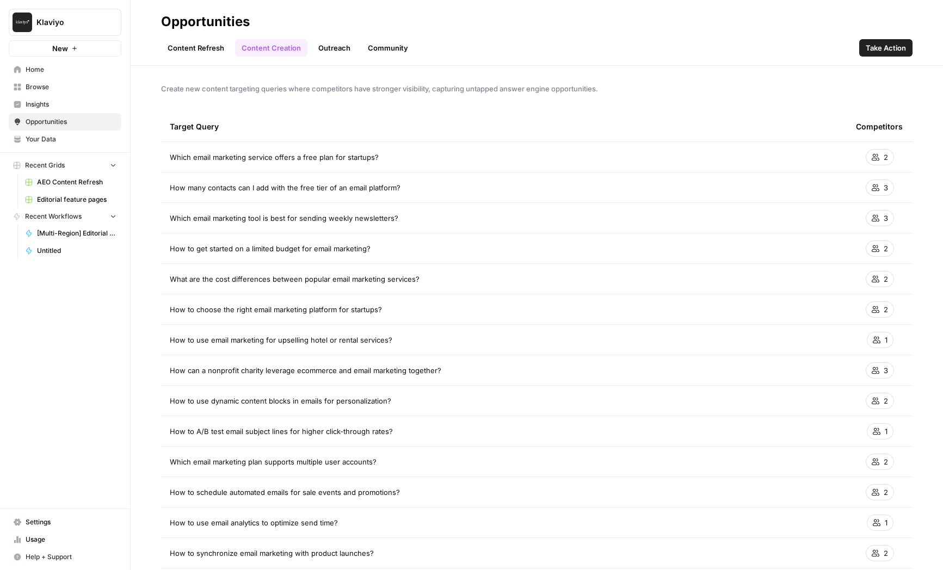
drag, startPoint x: 279, startPoint y: 162, endPoint x: 392, endPoint y: 162, distance: 113.2
click at [391, 162] on td "Which email marketing service offers a free plan for startups?" at bounding box center [504, 157] width 686 height 30
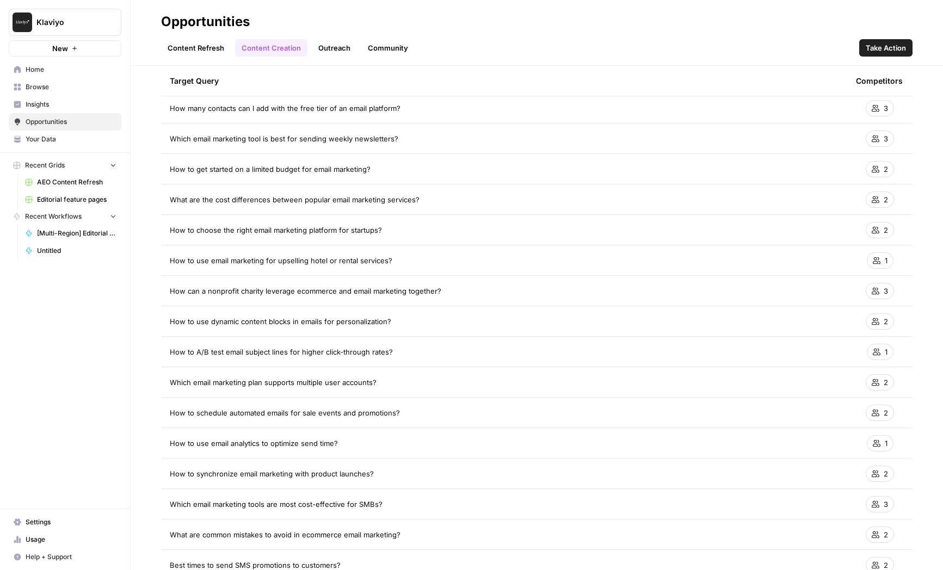
scroll to position [93, 0]
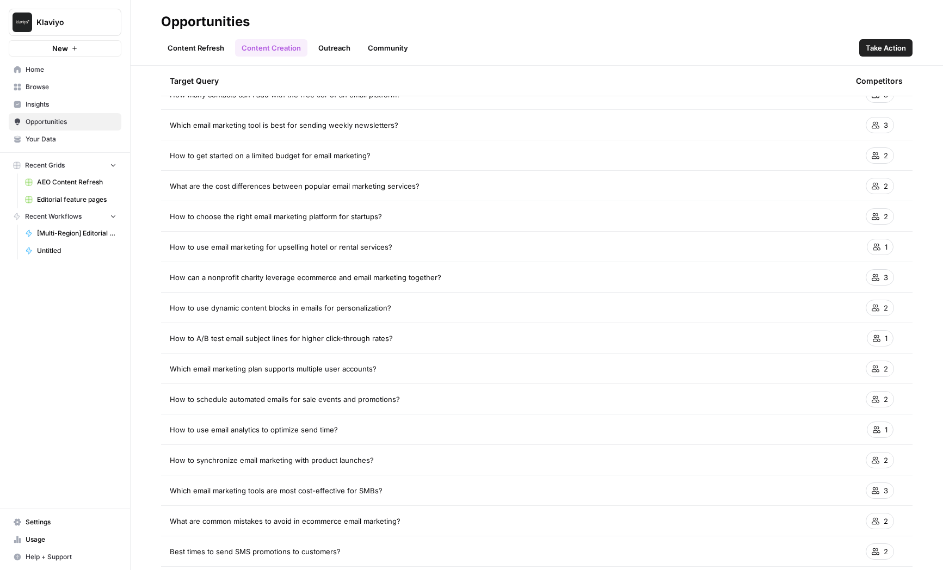
drag, startPoint x: 223, startPoint y: 121, endPoint x: 309, endPoint y: 121, distance: 86.0
click at [309, 121] on span "Which email marketing tool is best for sending weekly newsletters?" at bounding box center [284, 125] width 229 height 11
drag, startPoint x: 164, startPoint y: 126, endPoint x: 403, endPoint y: 129, distance: 238.3
click at [403, 129] on td "Which email marketing tool is best for sending weekly newsletters?" at bounding box center [504, 125] width 686 height 30
click at [373, 128] on span "Which email marketing tool is best for sending weekly newsletters?" at bounding box center [284, 125] width 229 height 11
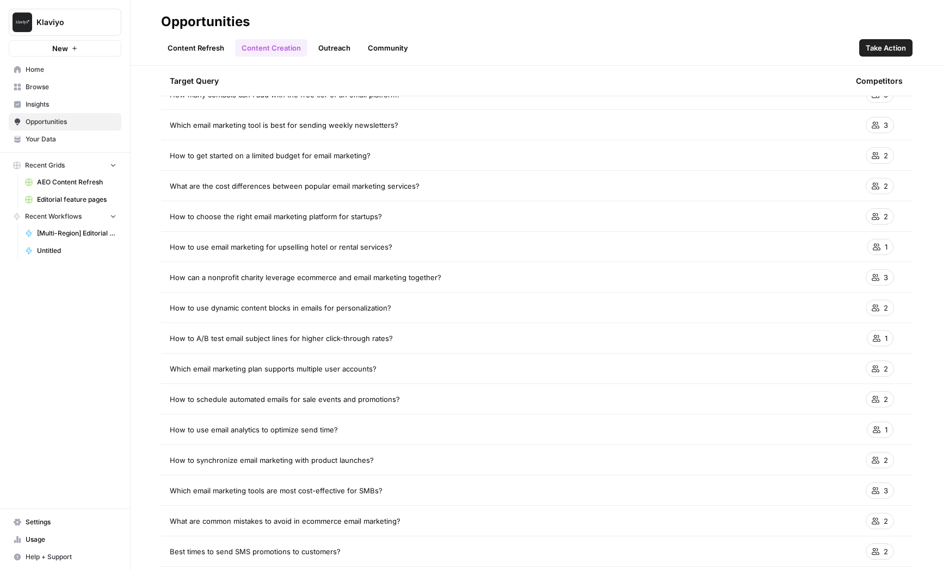
click at [373, 128] on span "Which email marketing tool is best for sending weekly newsletters?" at bounding box center [284, 125] width 229 height 11
click at [354, 147] on td "How to get started on a limited budget for email marketing?" at bounding box center [504, 155] width 686 height 30
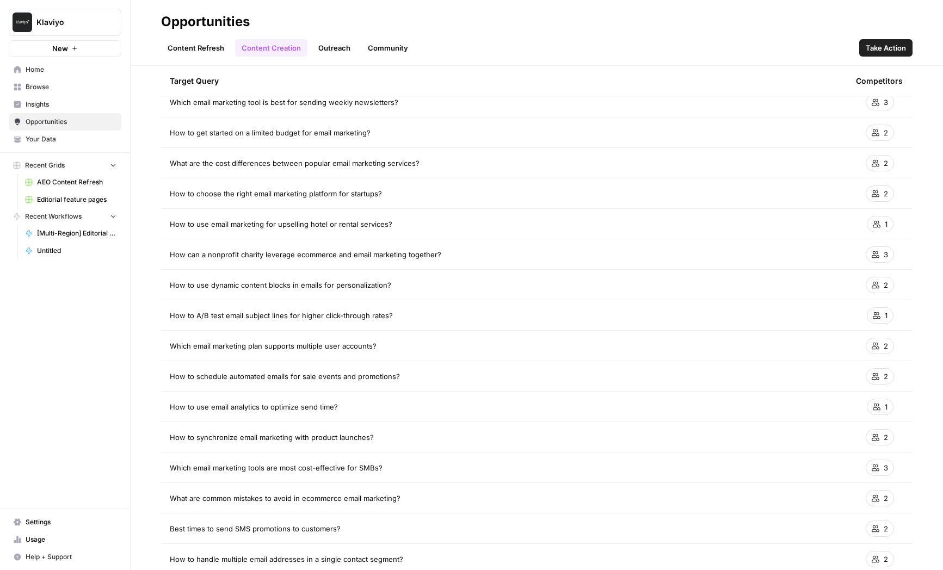
scroll to position [117, 0]
click at [334, 41] on link "Outreach" at bounding box center [334, 47] width 45 height 17
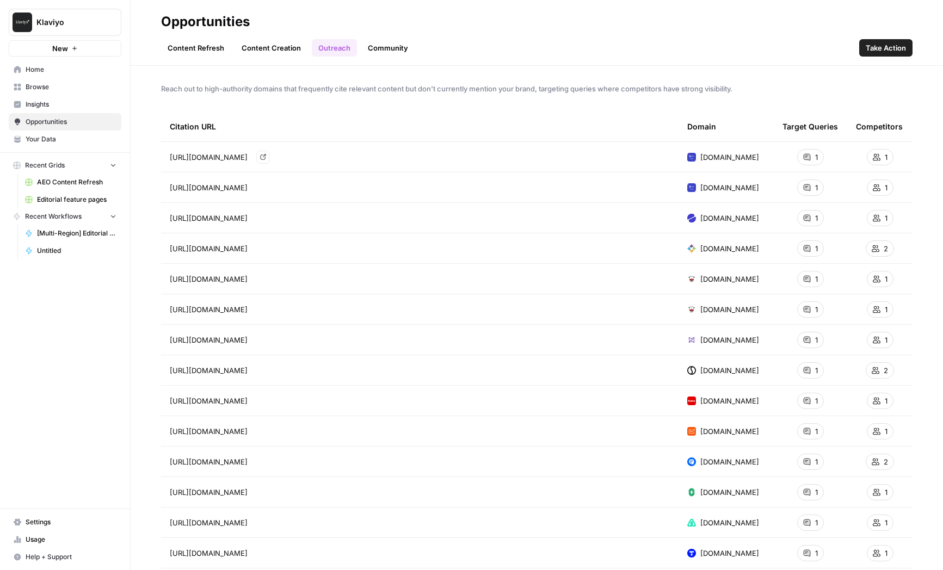
click at [269, 156] on link "Go to page" at bounding box center [262, 157] width 13 height 13
click at [366, 41] on link "Community" at bounding box center [387, 47] width 53 height 17
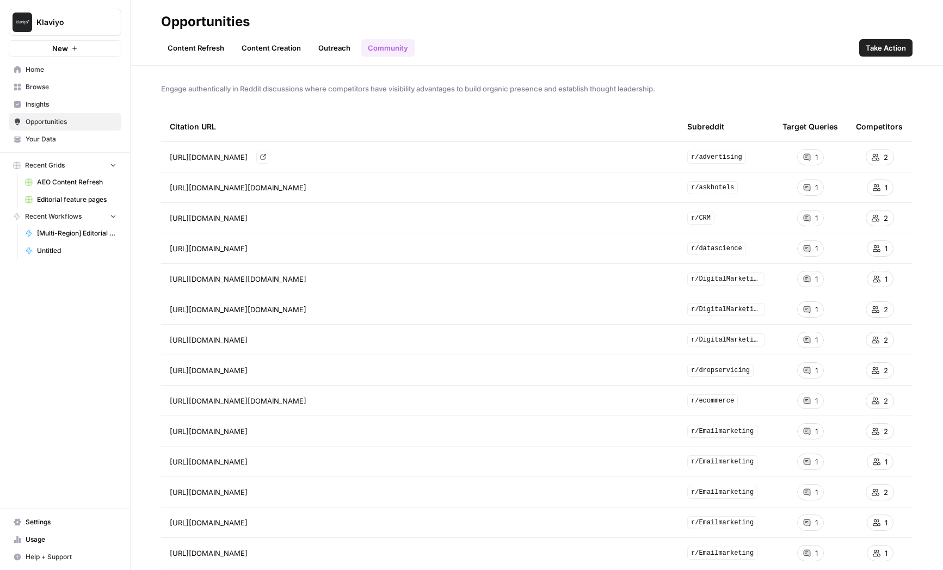
click at [266, 156] on icon "Go to page https://www.reddit.com/r/advertising/comments/y2bghi/whats_a_good_ti…" at bounding box center [263, 157] width 6 height 6
